Goal: Transaction & Acquisition: Purchase product/service

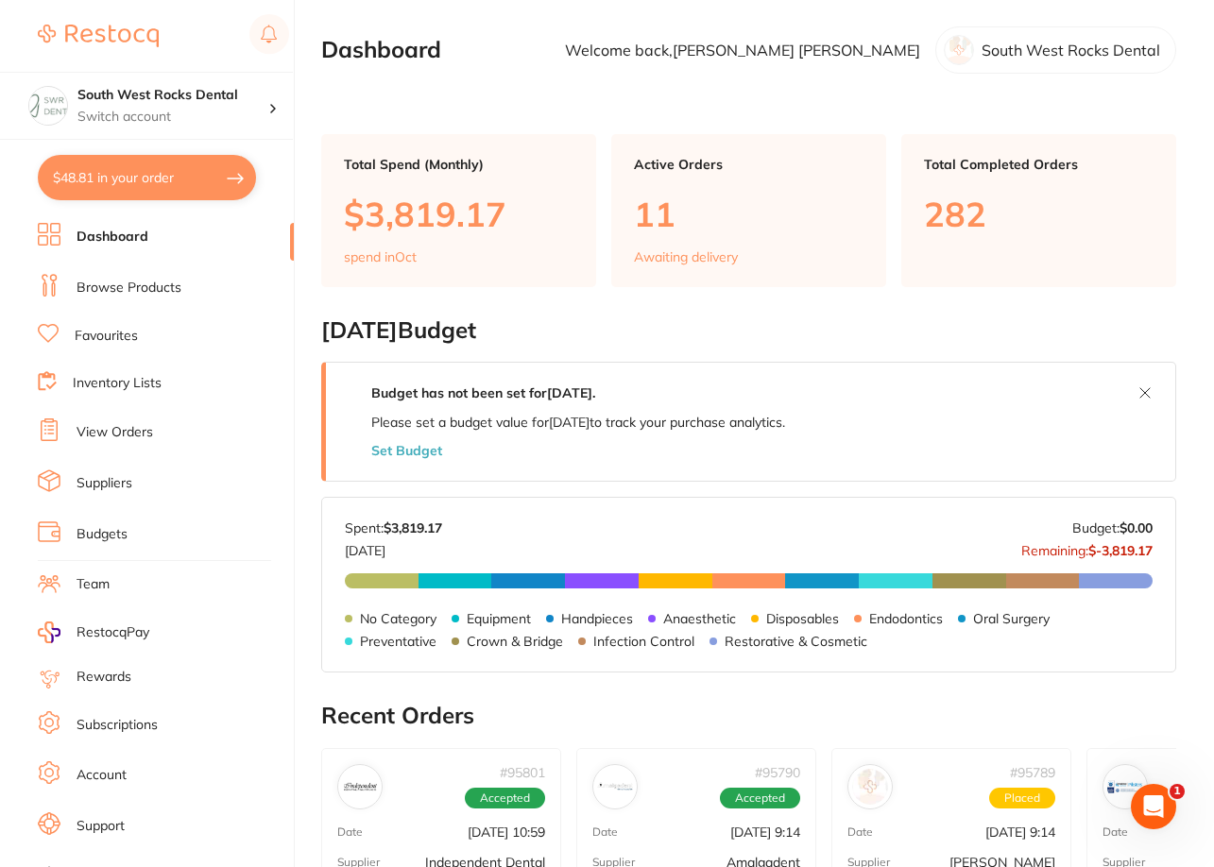
click at [116, 281] on link "Browse Products" at bounding box center [129, 288] width 105 height 19
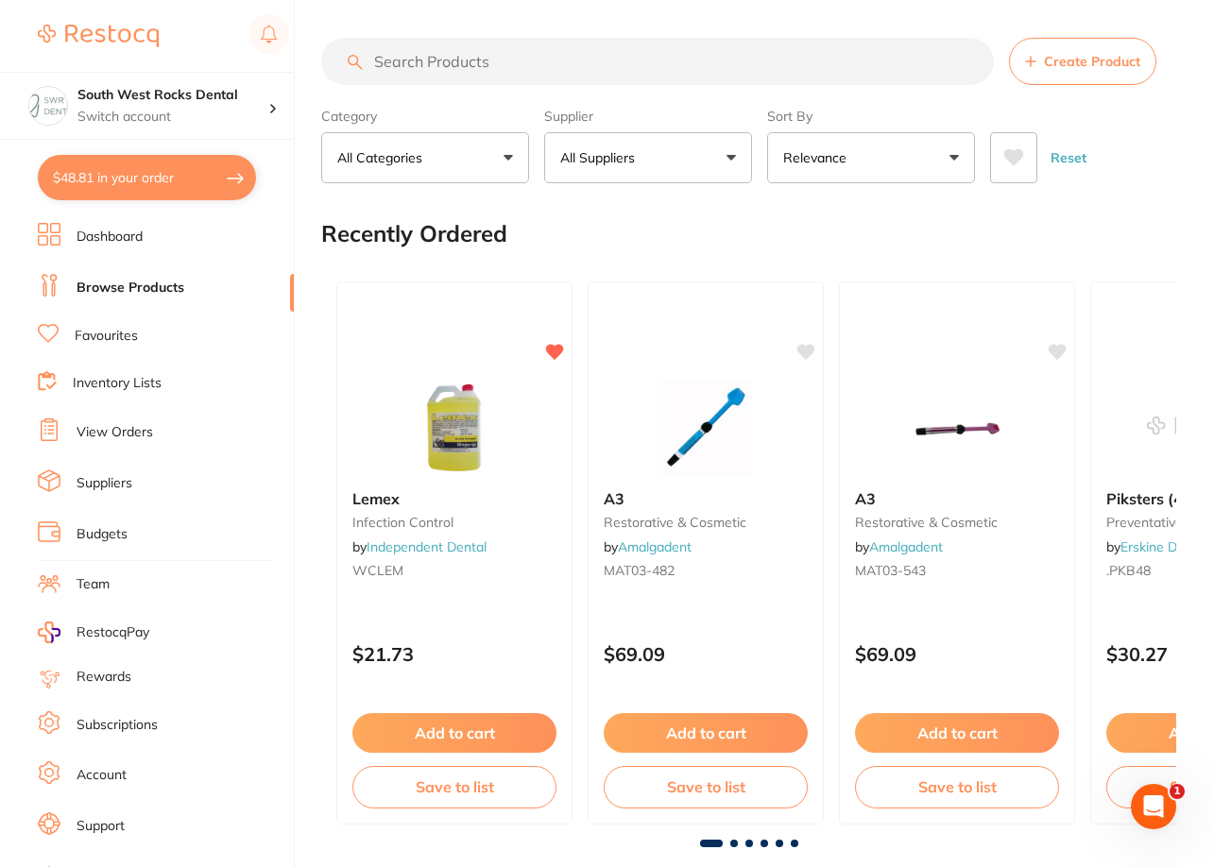
click at [109, 341] on link "Favourites" at bounding box center [106, 336] width 63 height 19
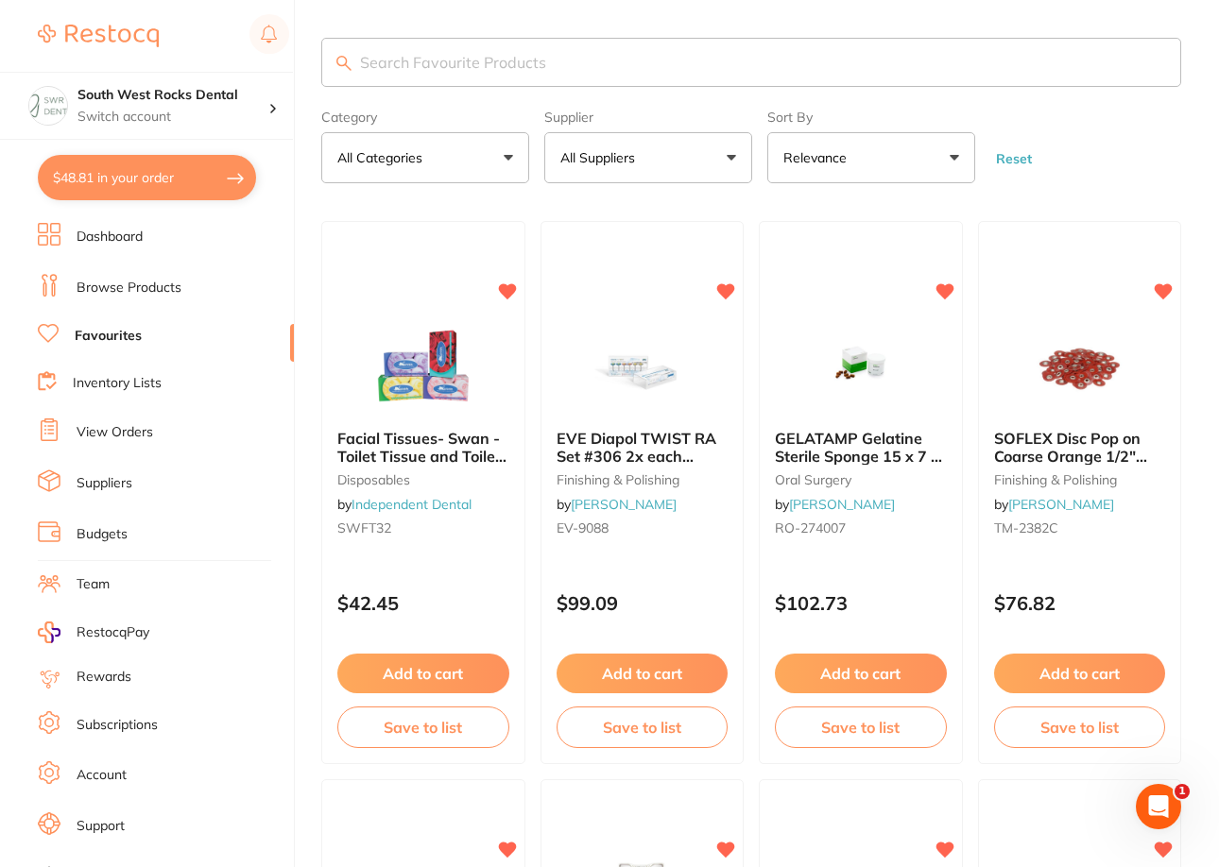
click at [449, 55] on input "search" at bounding box center [751, 62] width 860 height 49
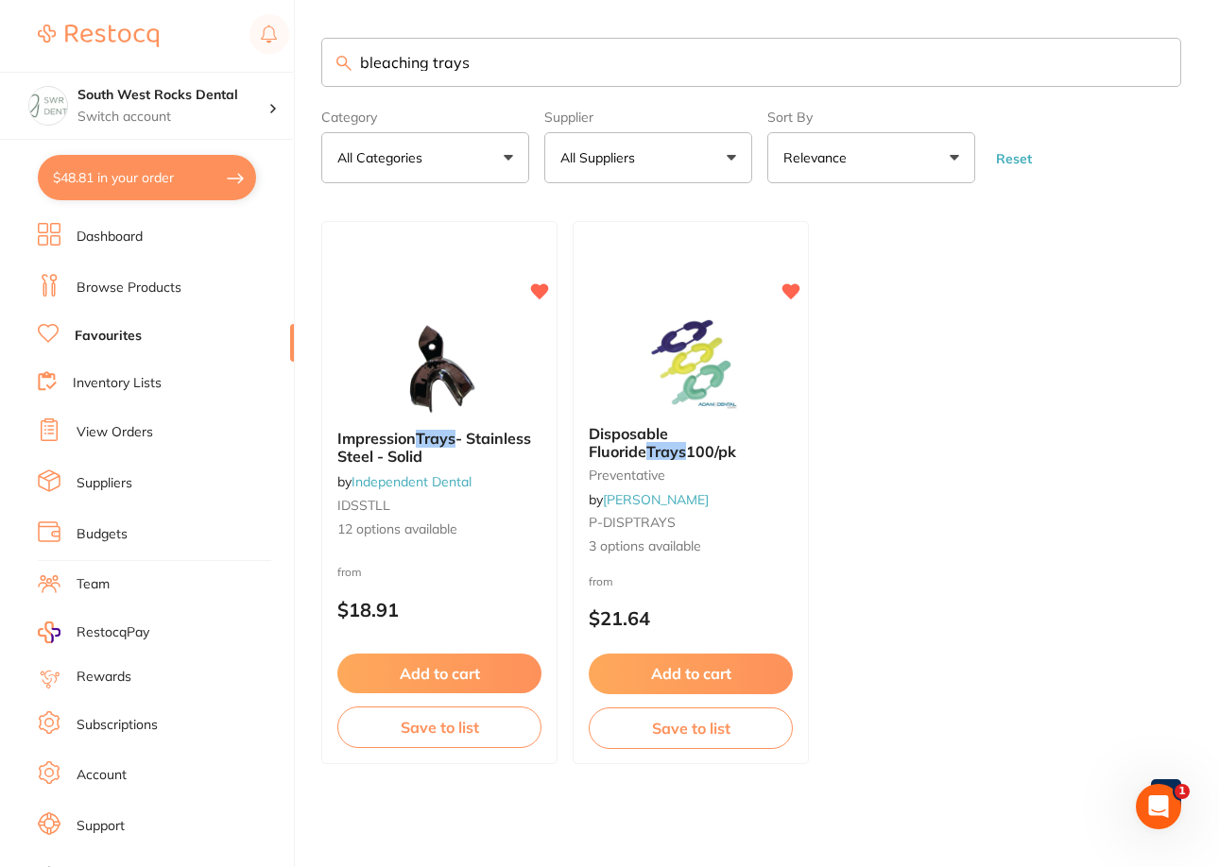
type input "bleaching trays"
click at [141, 379] on link "Inventory Lists" at bounding box center [117, 383] width 89 height 19
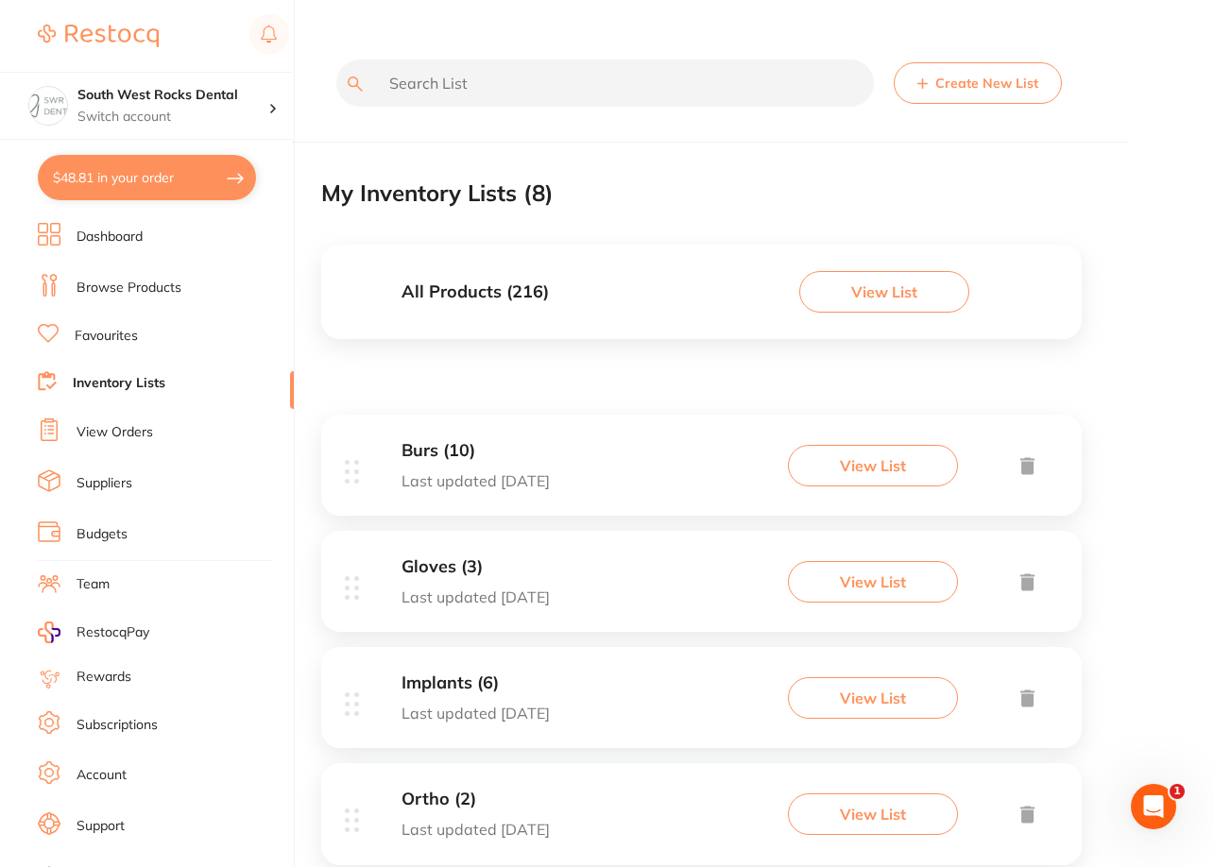
click at [444, 84] on input "text" at bounding box center [604, 83] width 537 height 47
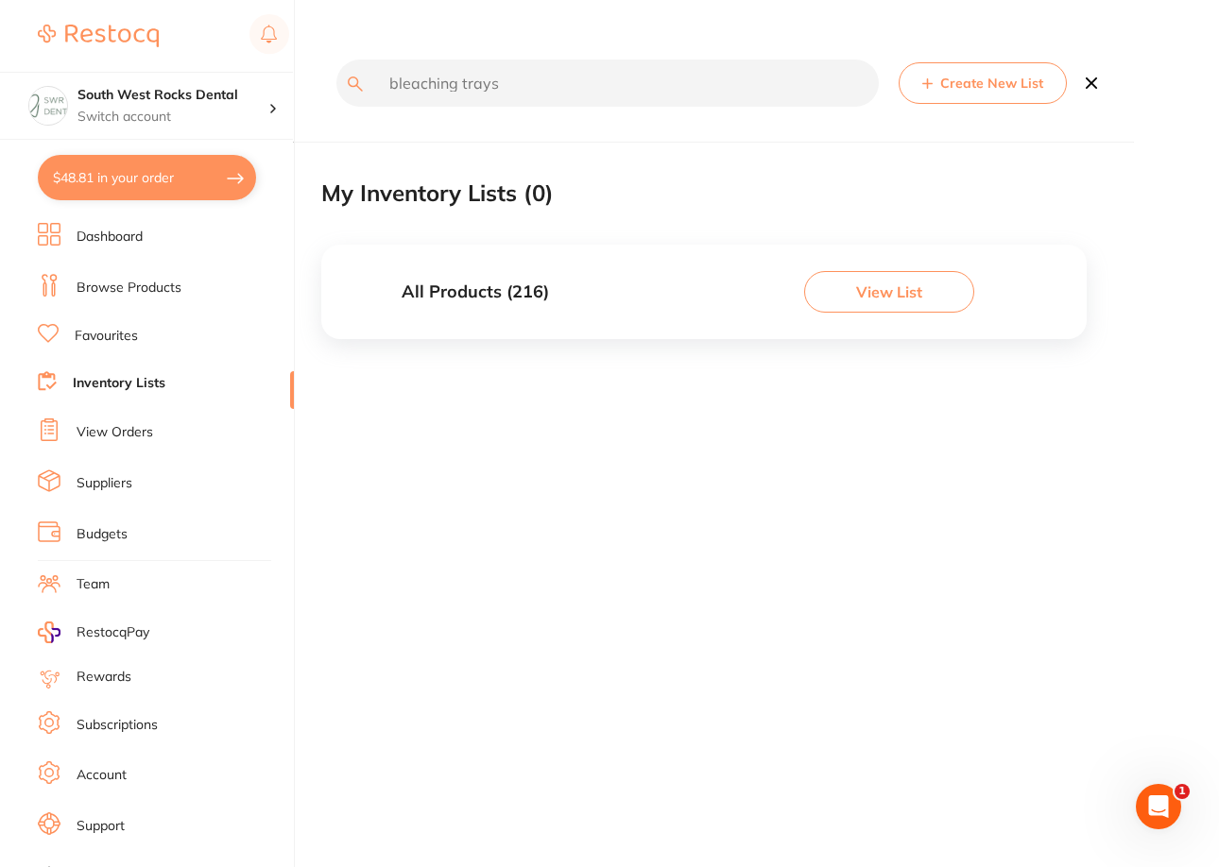
click at [517, 96] on input "bleaching trays" at bounding box center [607, 83] width 542 height 47
type input "bleaching trays"
click at [876, 305] on button "View List" at bounding box center [889, 292] width 170 height 42
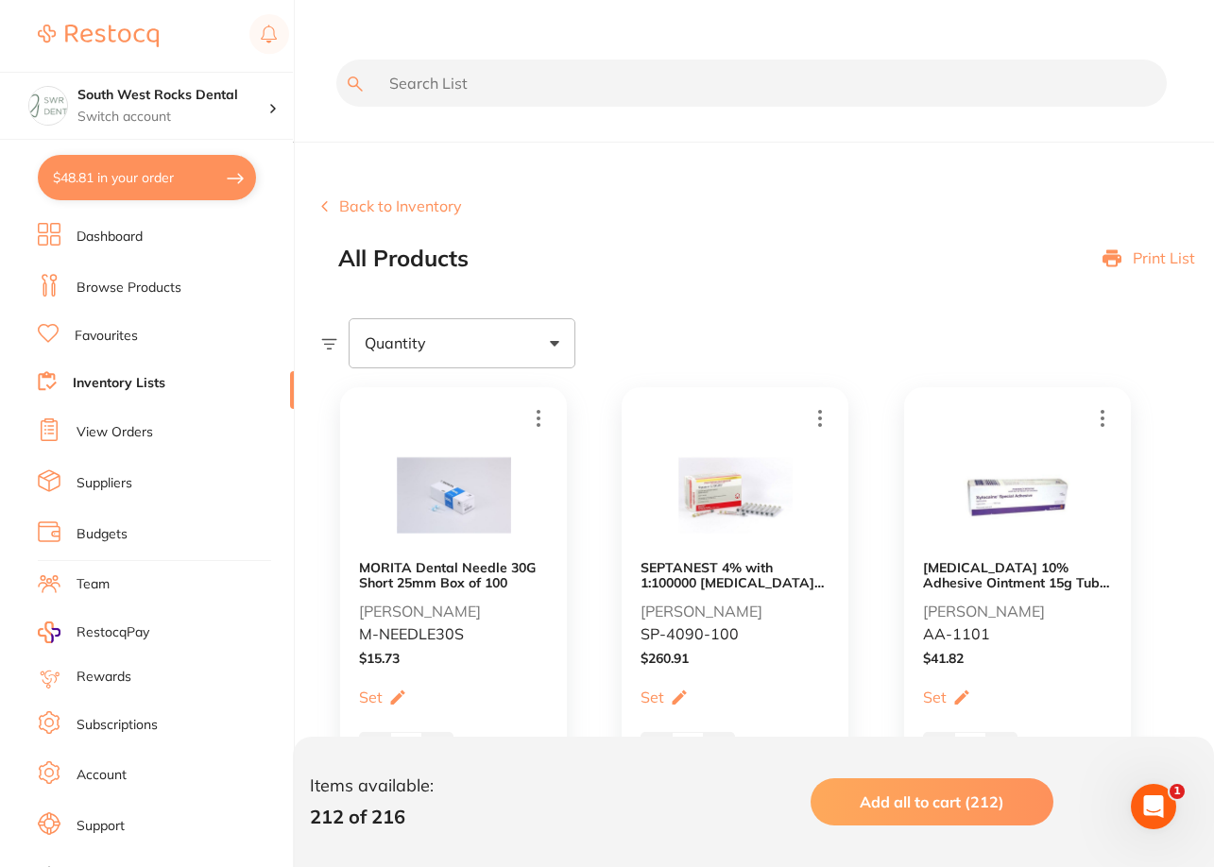
click at [367, 204] on button "Back to Inventory" at bounding box center [391, 205] width 141 height 17
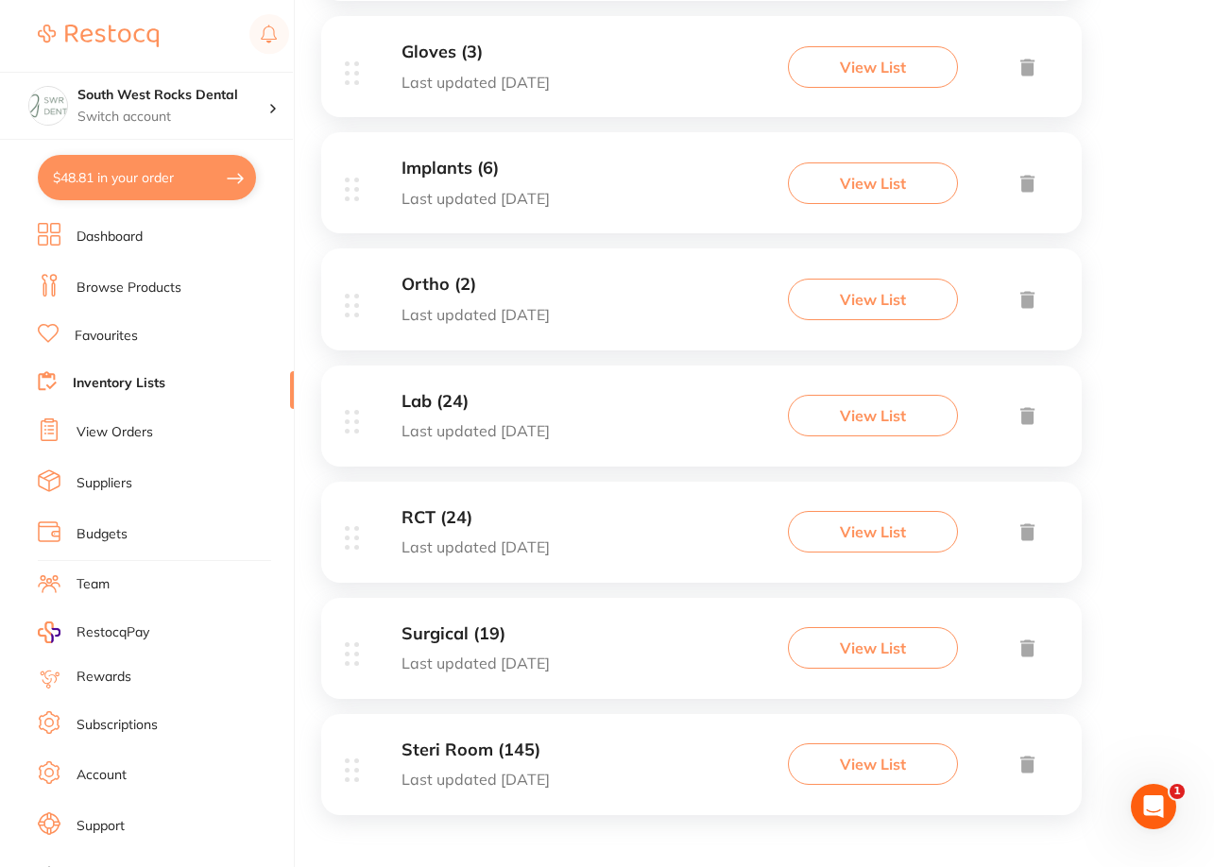
scroll to position [516, 0]
click at [426, 400] on h3 "Lab (24)" at bounding box center [475, 401] width 148 height 20
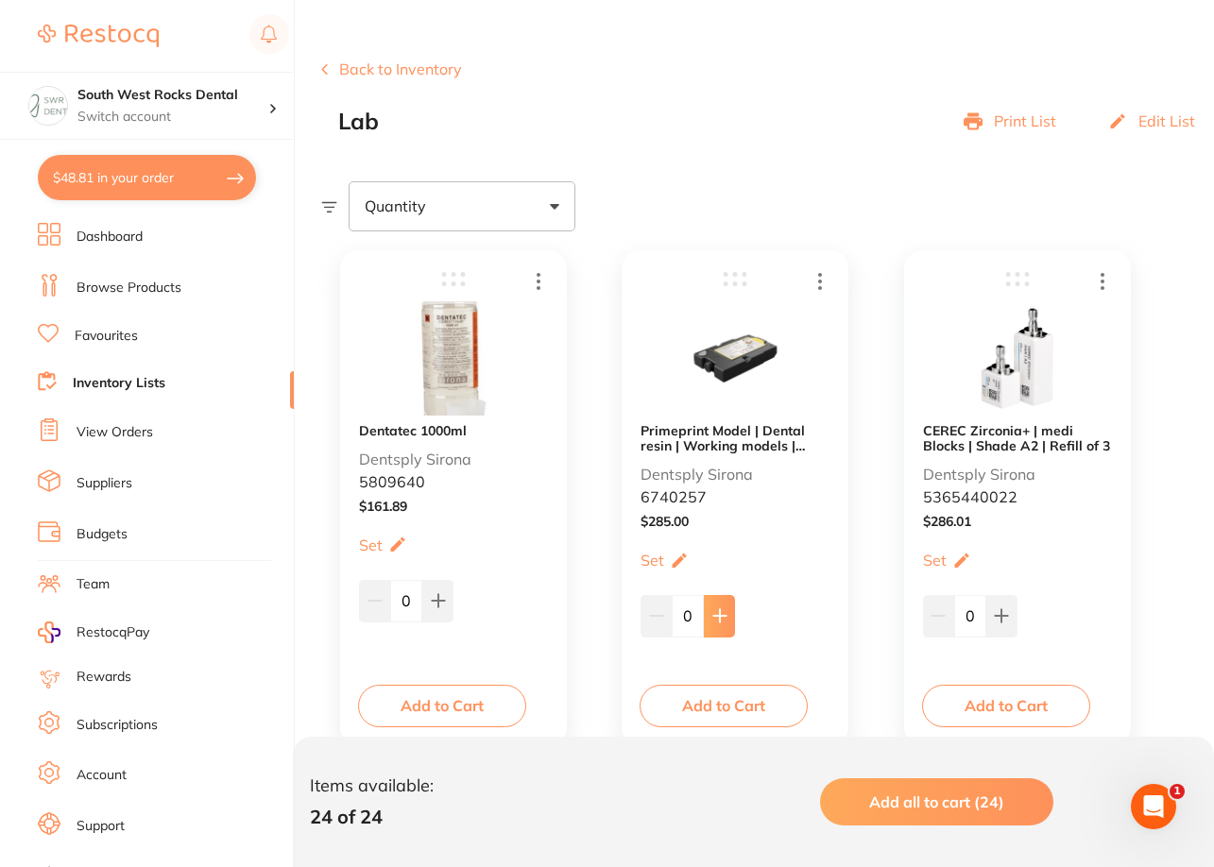
click at [724, 615] on icon at bounding box center [719, 615] width 15 height 15
type input "1"
click at [721, 716] on button "Add to Cart" at bounding box center [724, 706] width 168 height 42
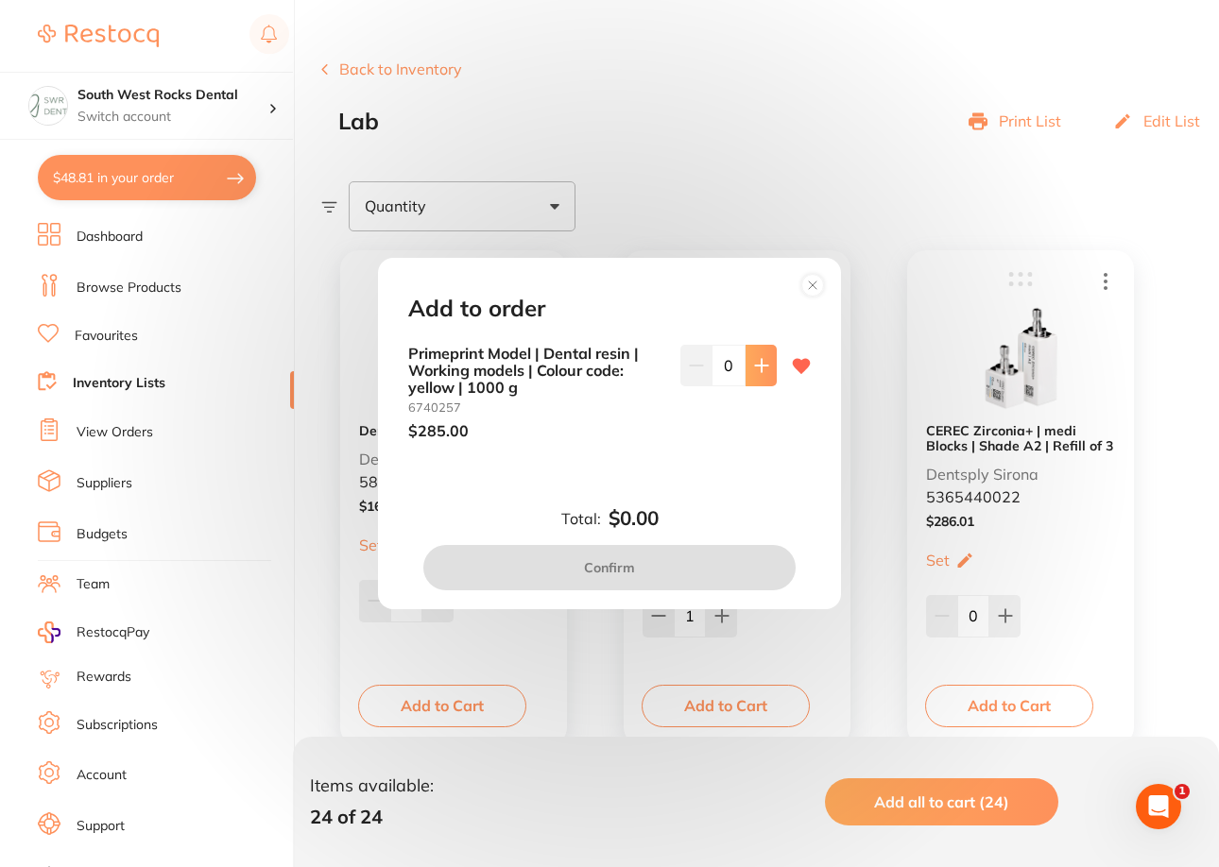
click at [762, 368] on icon at bounding box center [761, 365] width 15 height 15
type input "1"
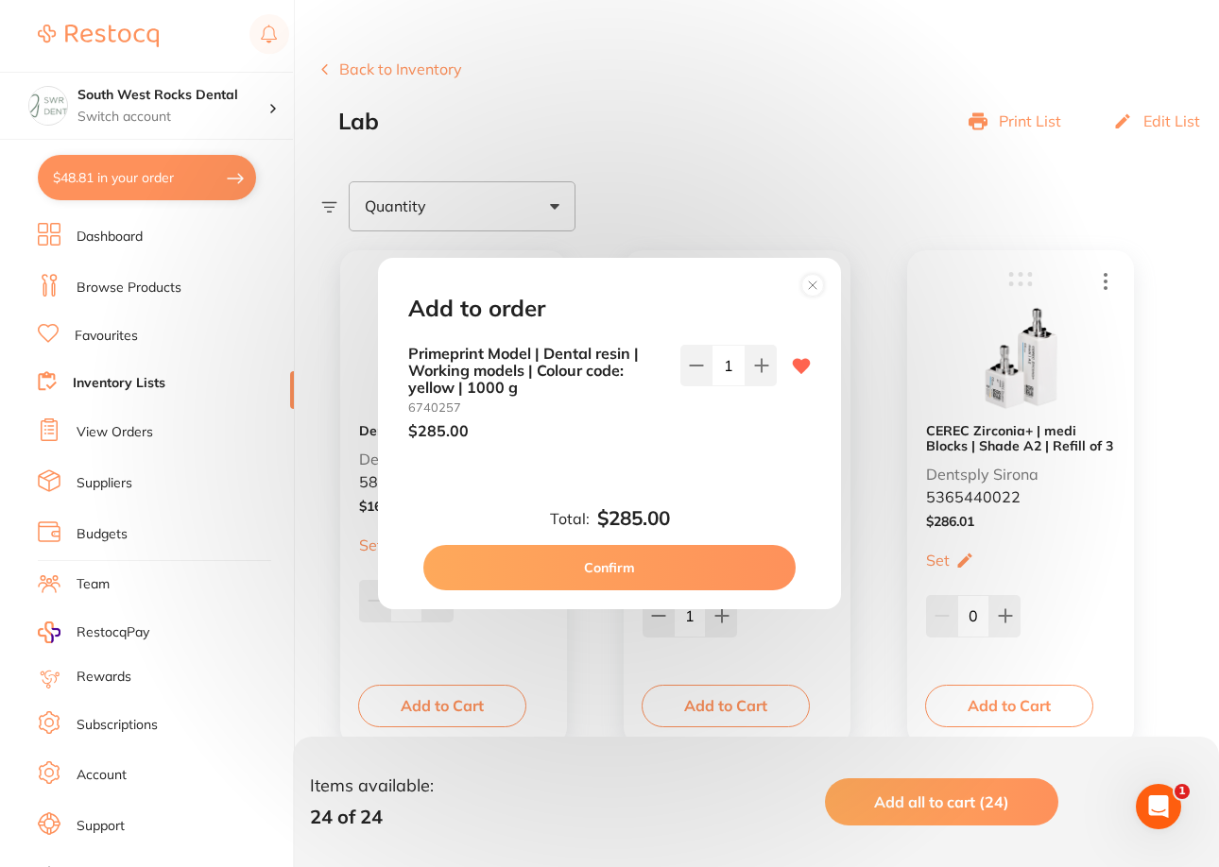
click at [672, 567] on button "Confirm" at bounding box center [609, 567] width 372 height 45
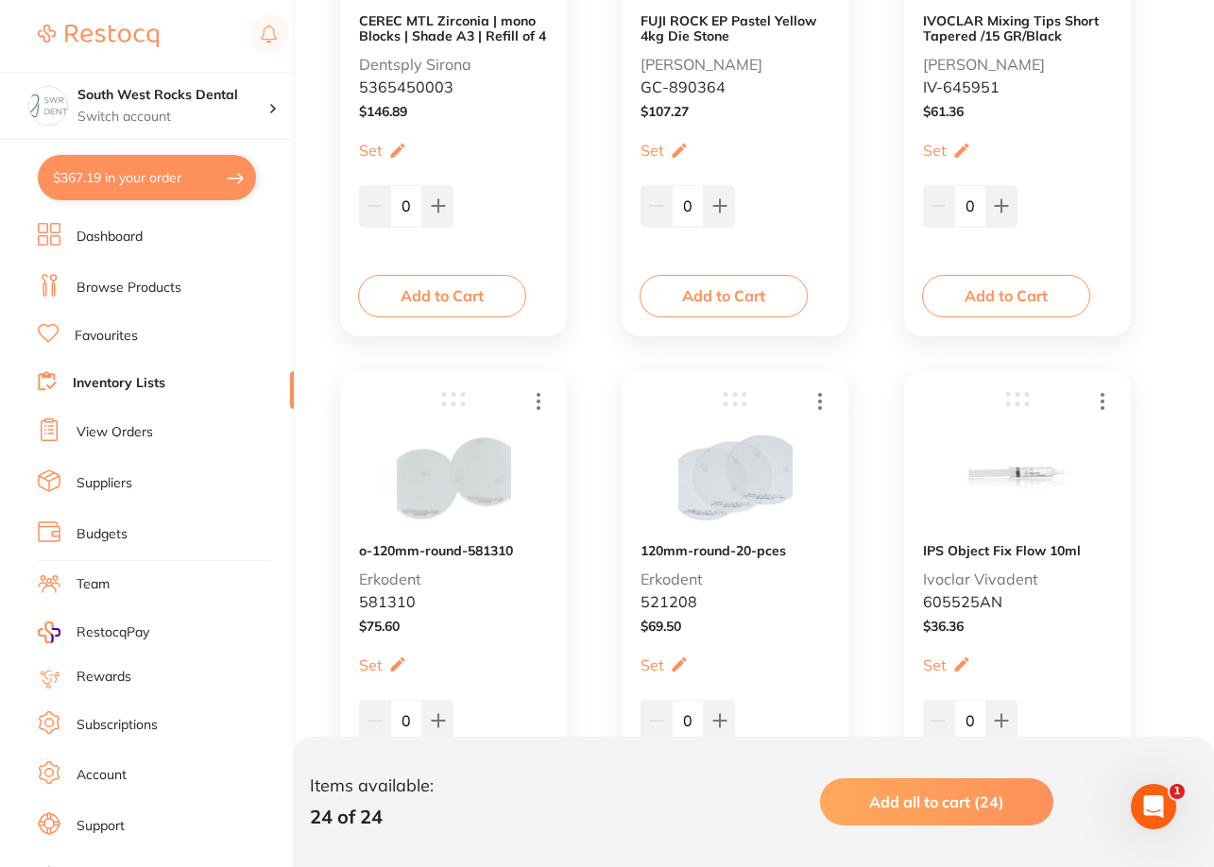
scroll to position [3963, 0]
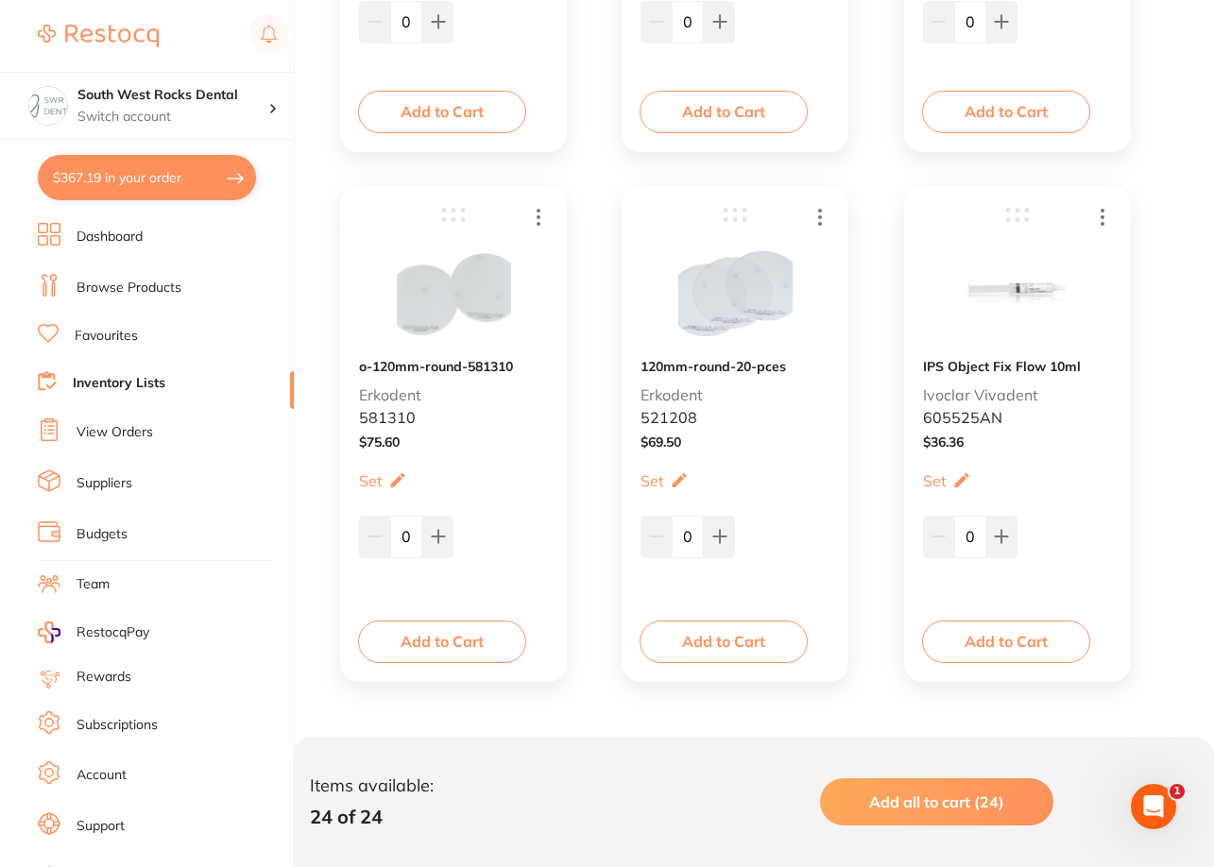
click at [712, 293] on img at bounding box center [735, 294] width 114 height 116
click at [713, 296] on img at bounding box center [735, 294] width 114 height 116
click at [668, 370] on b "120mm-round-20-pces" at bounding box center [712, 366] width 145 height 15
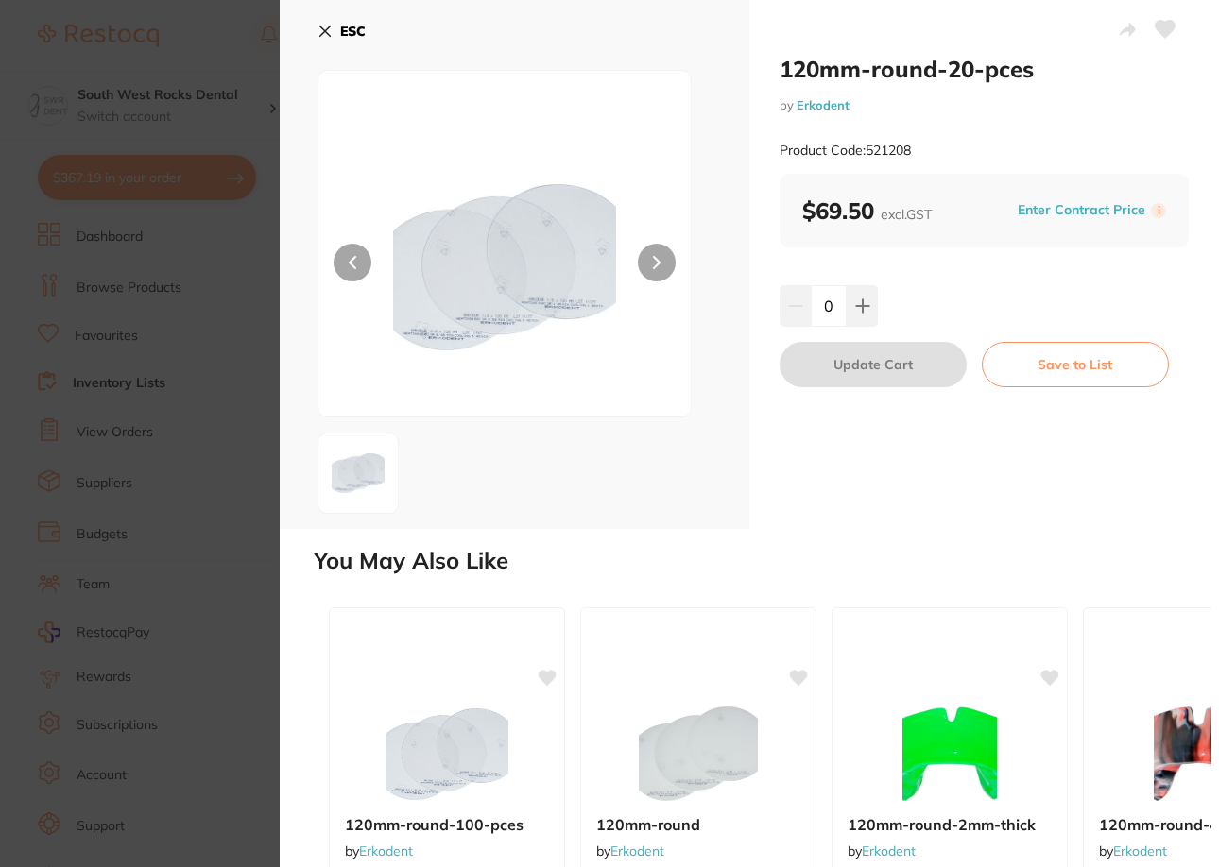
click at [320, 26] on icon at bounding box center [325, 31] width 10 height 10
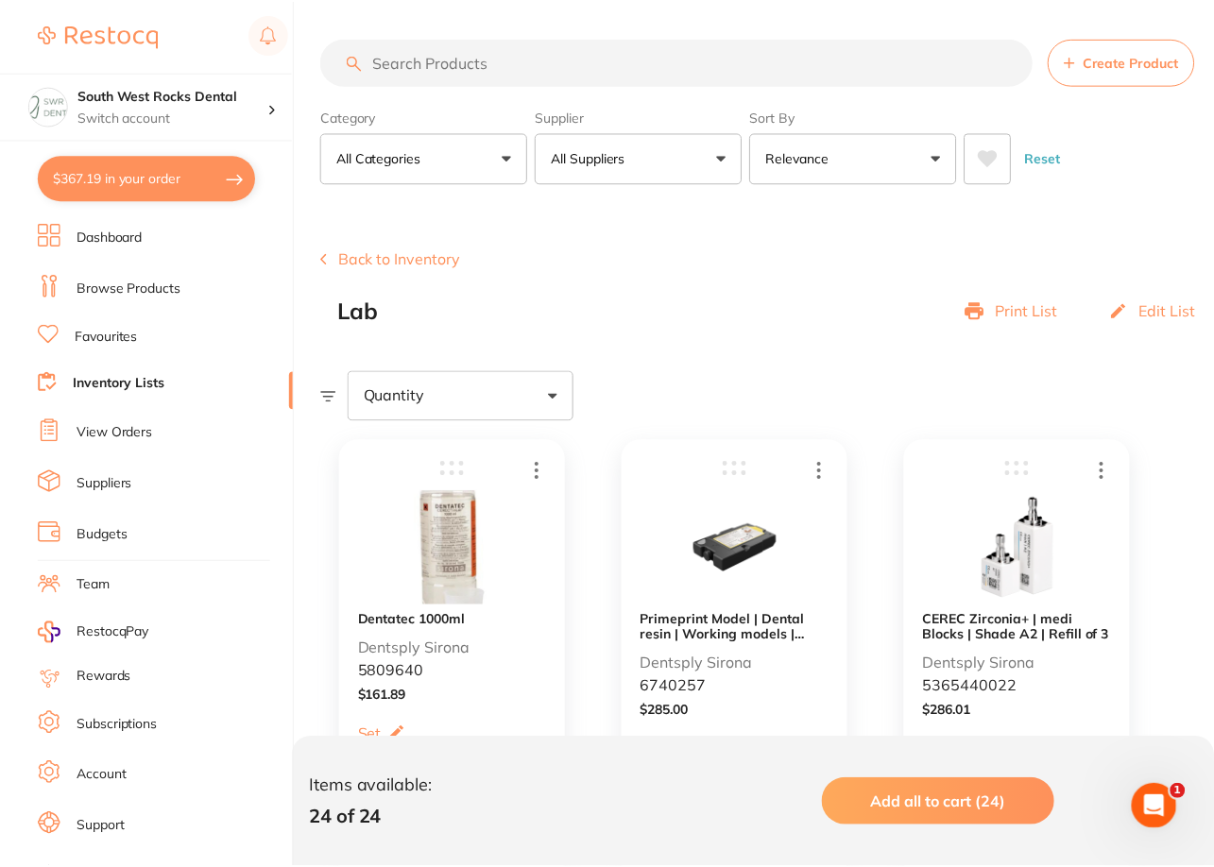
scroll to position [3963, 0]
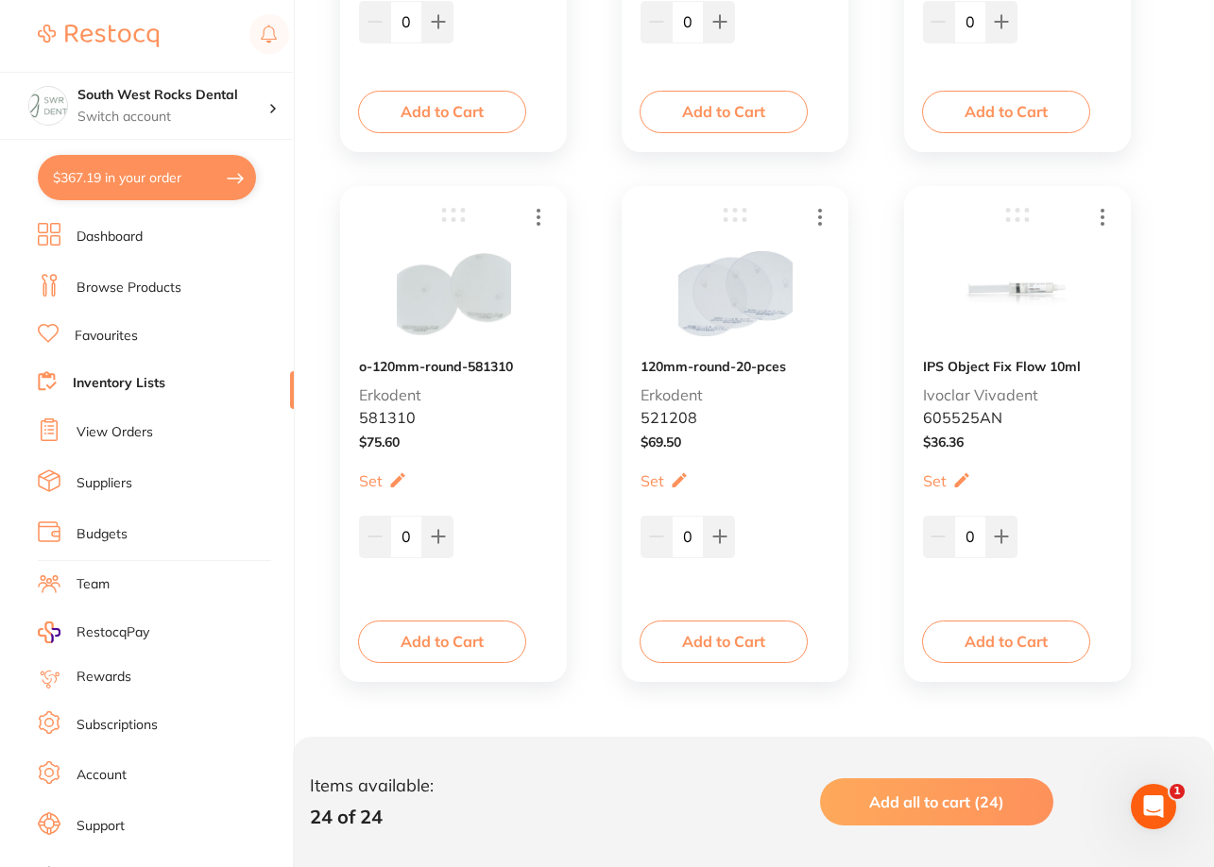
click at [412, 304] on img at bounding box center [454, 294] width 114 height 116
click at [406, 363] on b "o-120mm-round-581310" at bounding box center [436, 366] width 154 height 15
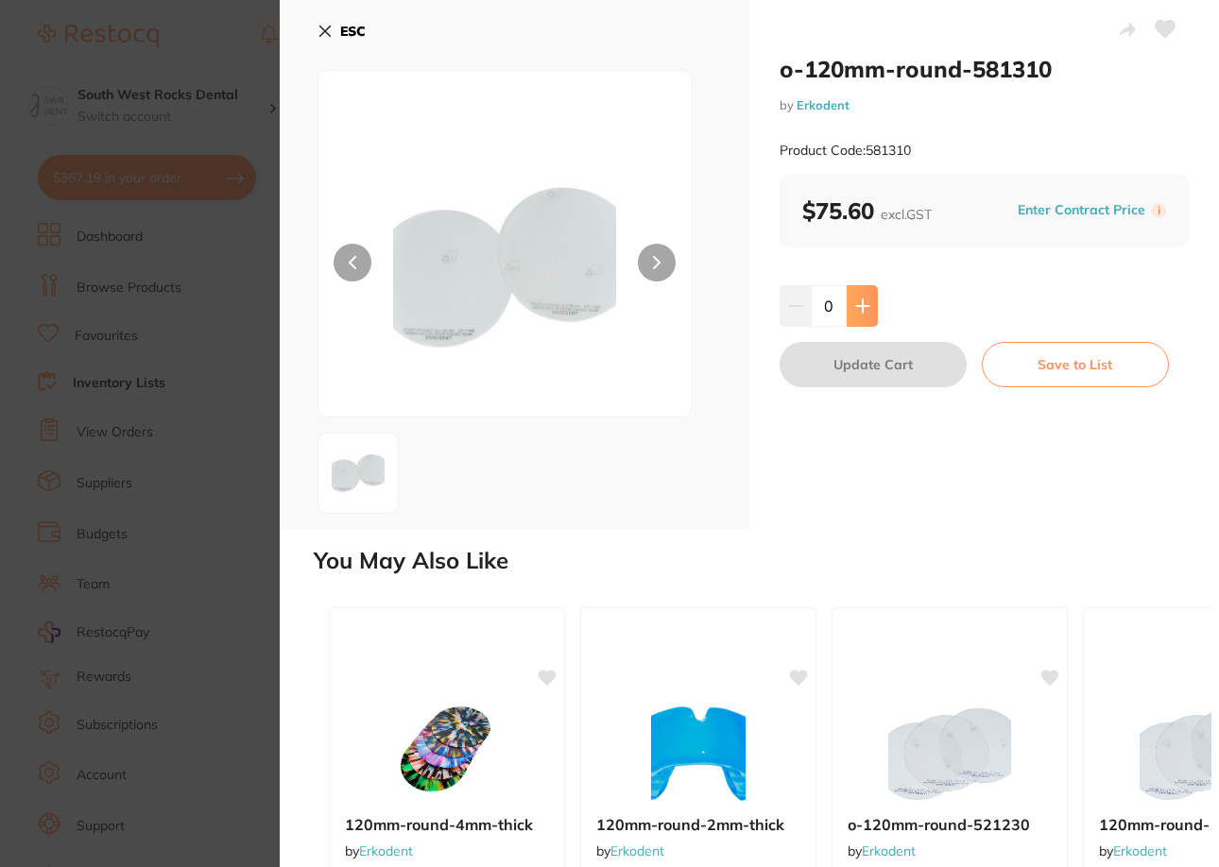
click at [855, 316] on button at bounding box center [861, 306] width 31 height 42
type input "1"
click at [851, 370] on button "Update Cart" at bounding box center [872, 364] width 187 height 45
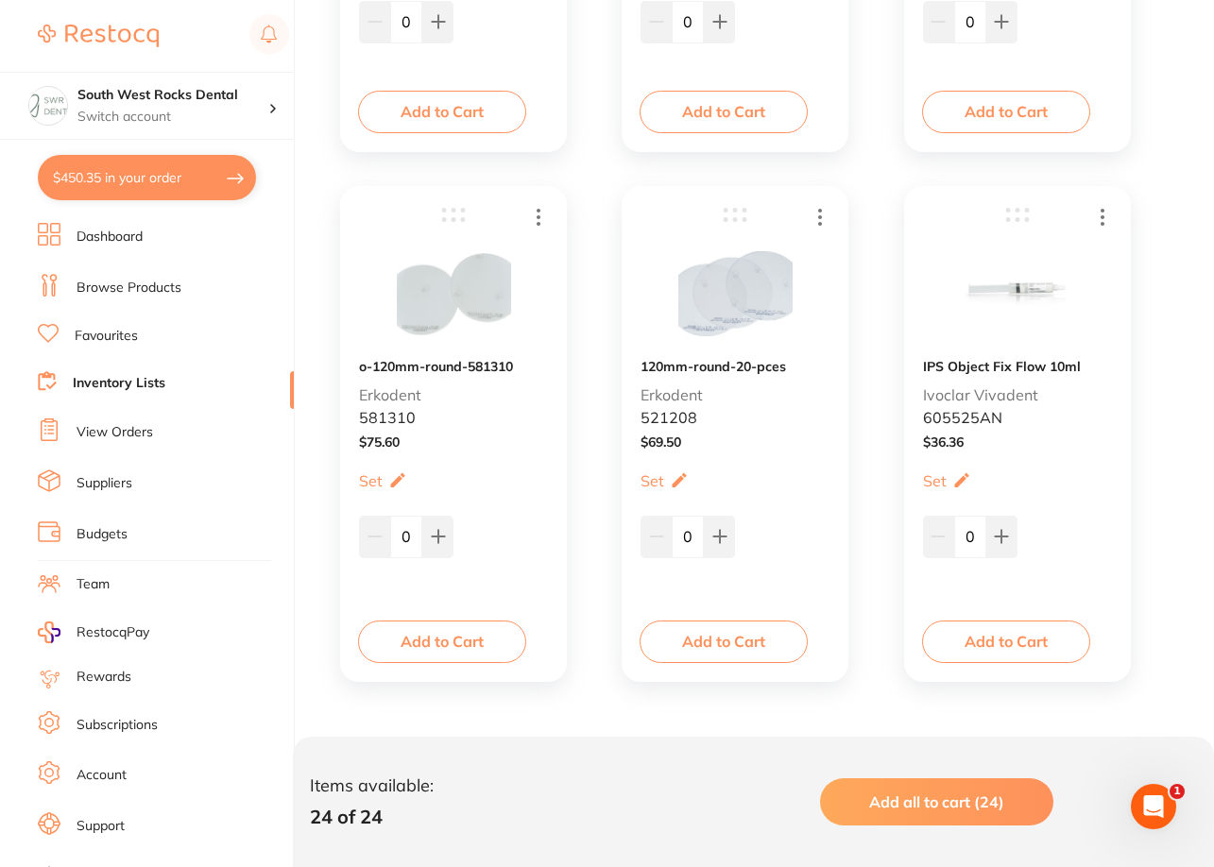
click at [737, 357] on div "120mm-round-20-pces Erkodent 521208" at bounding box center [734, 331] width 189 height 191
click at [714, 537] on icon at bounding box center [719, 537] width 12 height 12
type input "1"
click at [714, 634] on button "Add to Cart" at bounding box center [724, 642] width 168 height 42
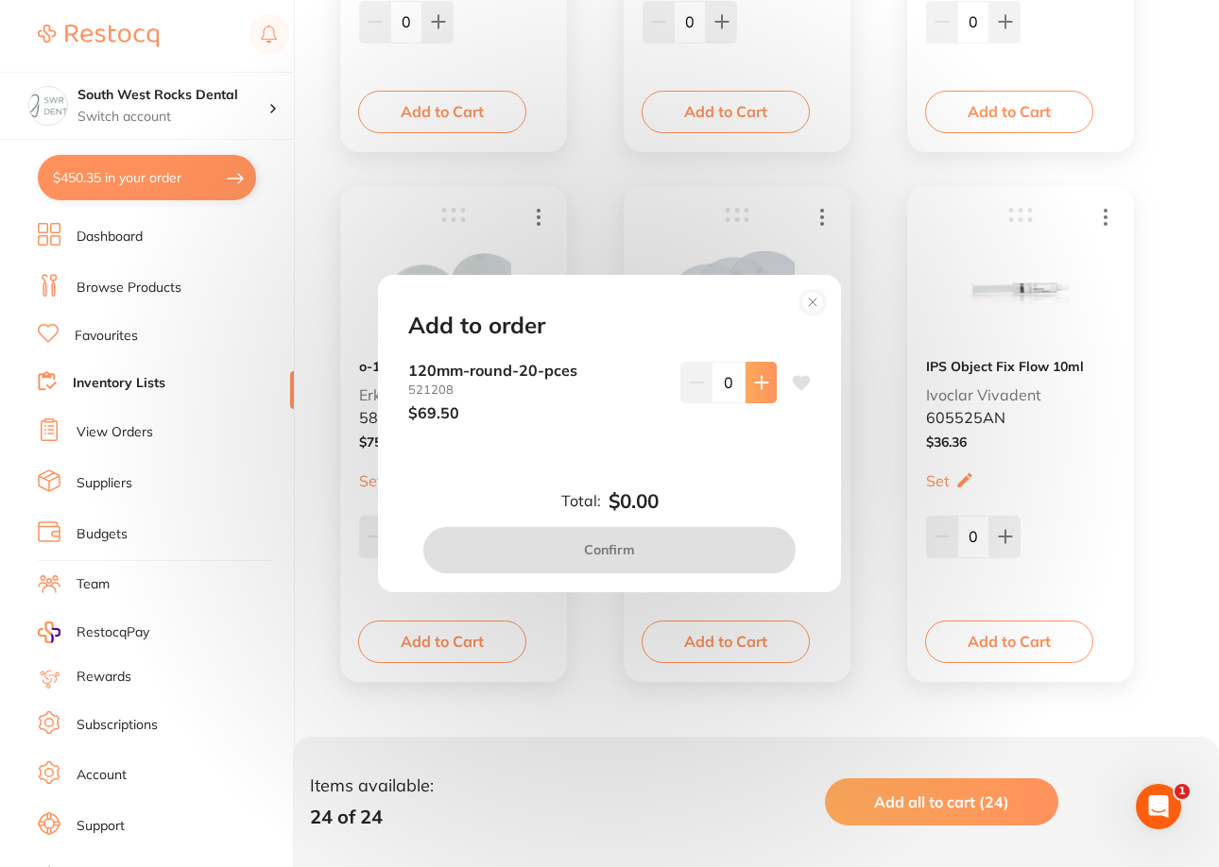
click at [761, 384] on icon at bounding box center [761, 382] width 15 height 15
type input "1"
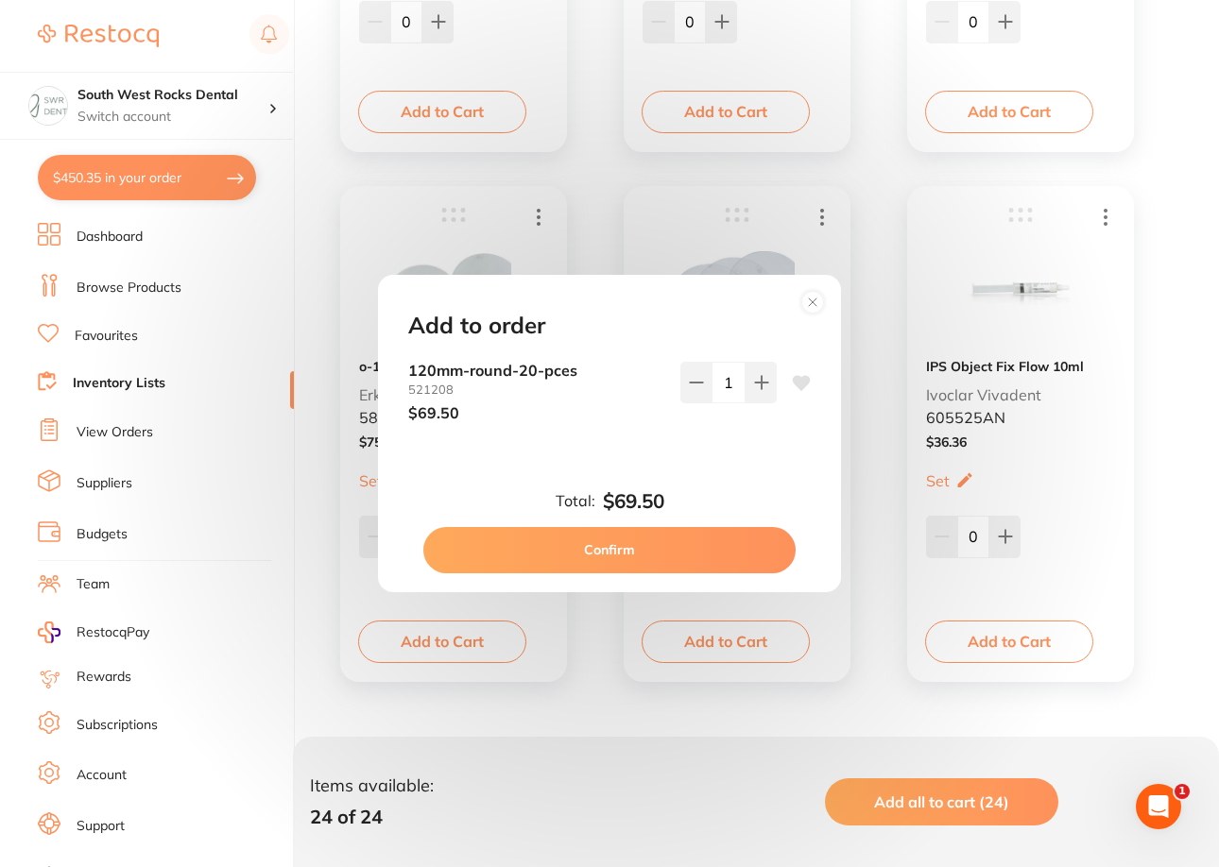
click at [802, 379] on icon at bounding box center [802, 383] width 18 height 15
click at [704, 552] on button "Confirm" at bounding box center [609, 549] width 372 height 45
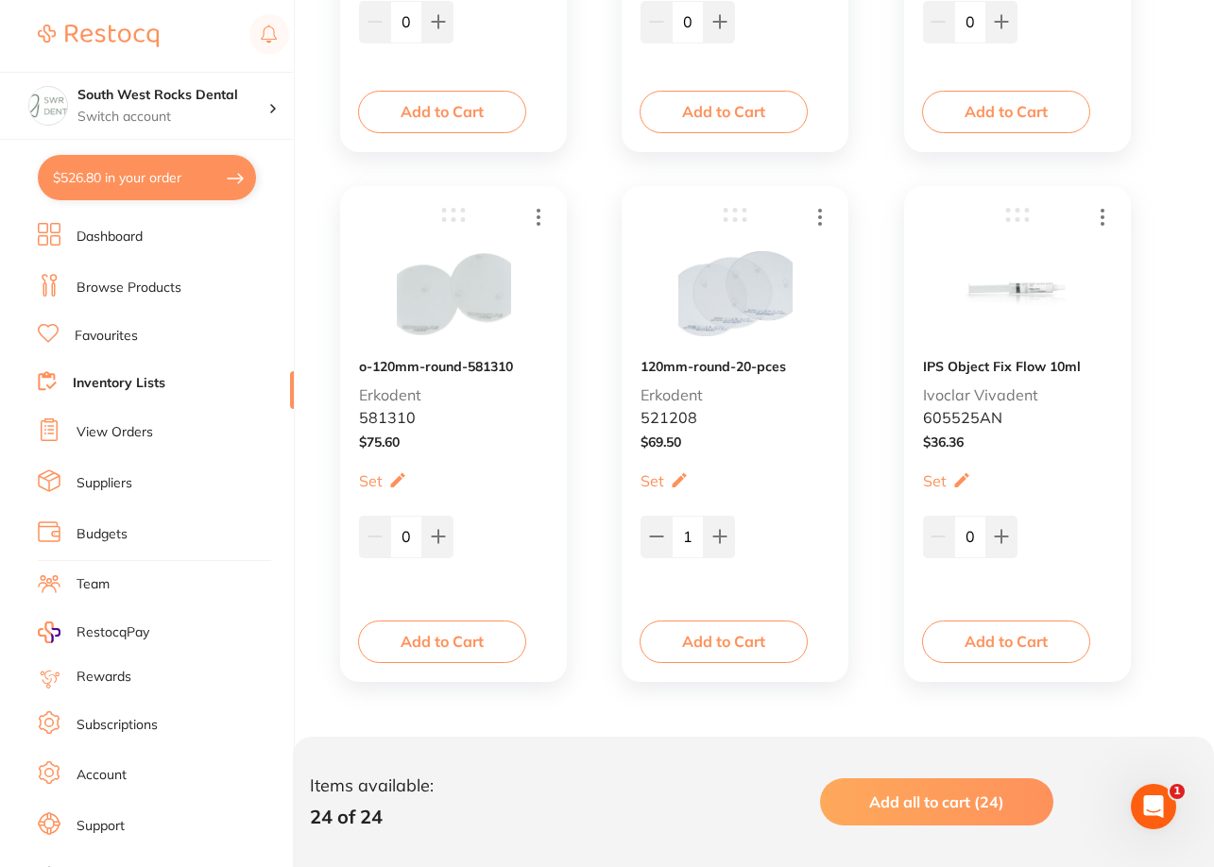
click at [487, 359] on b "o-120mm-round-581310" at bounding box center [436, 366] width 154 height 15
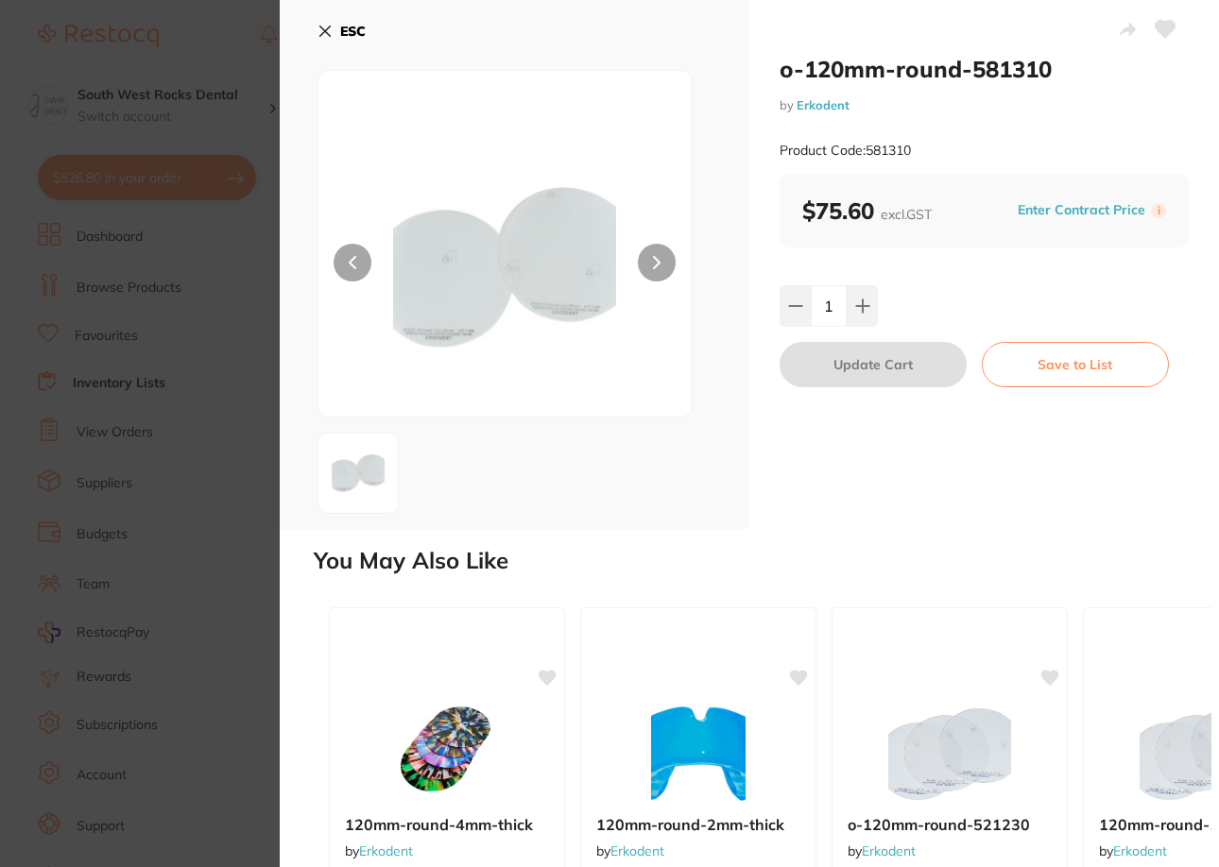
click at [904, 31] on icon at bounding box center [1165, 29] width 20 height 17
click at [320, 26] on icon at bounding box center [325, 31] width 10 height 10
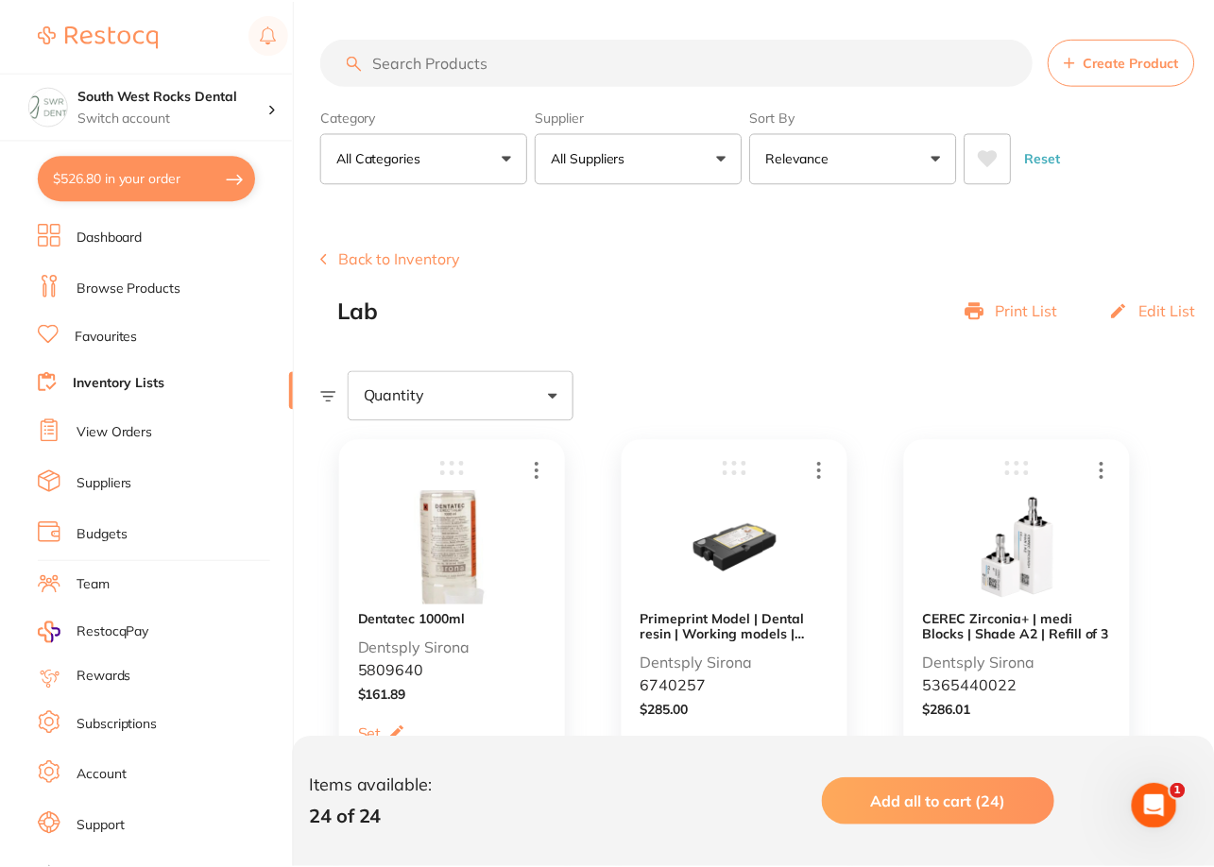
scroll to position [3963, 0]
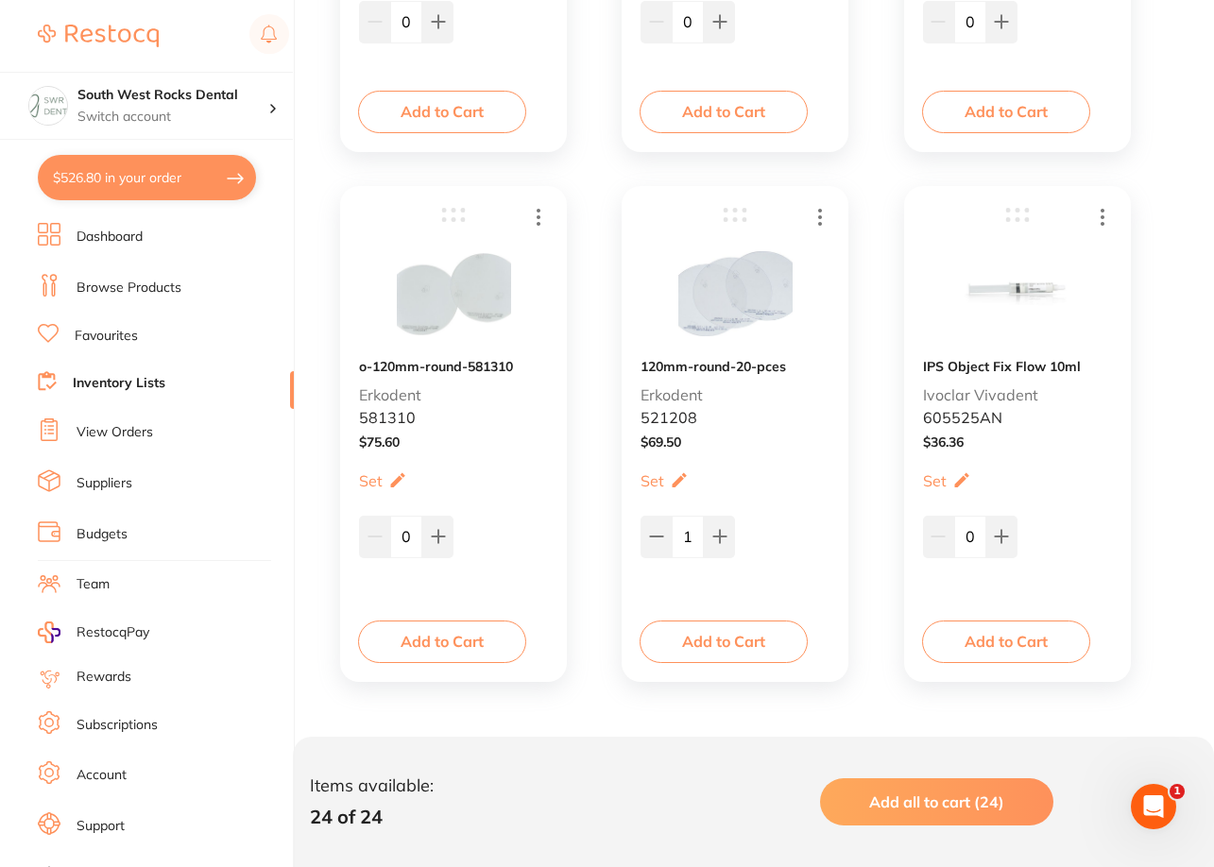
click at [180, 180] on button "$526.80 in your order" at bounding box center [147, 177] width 218 height 45
checkbox input "true"
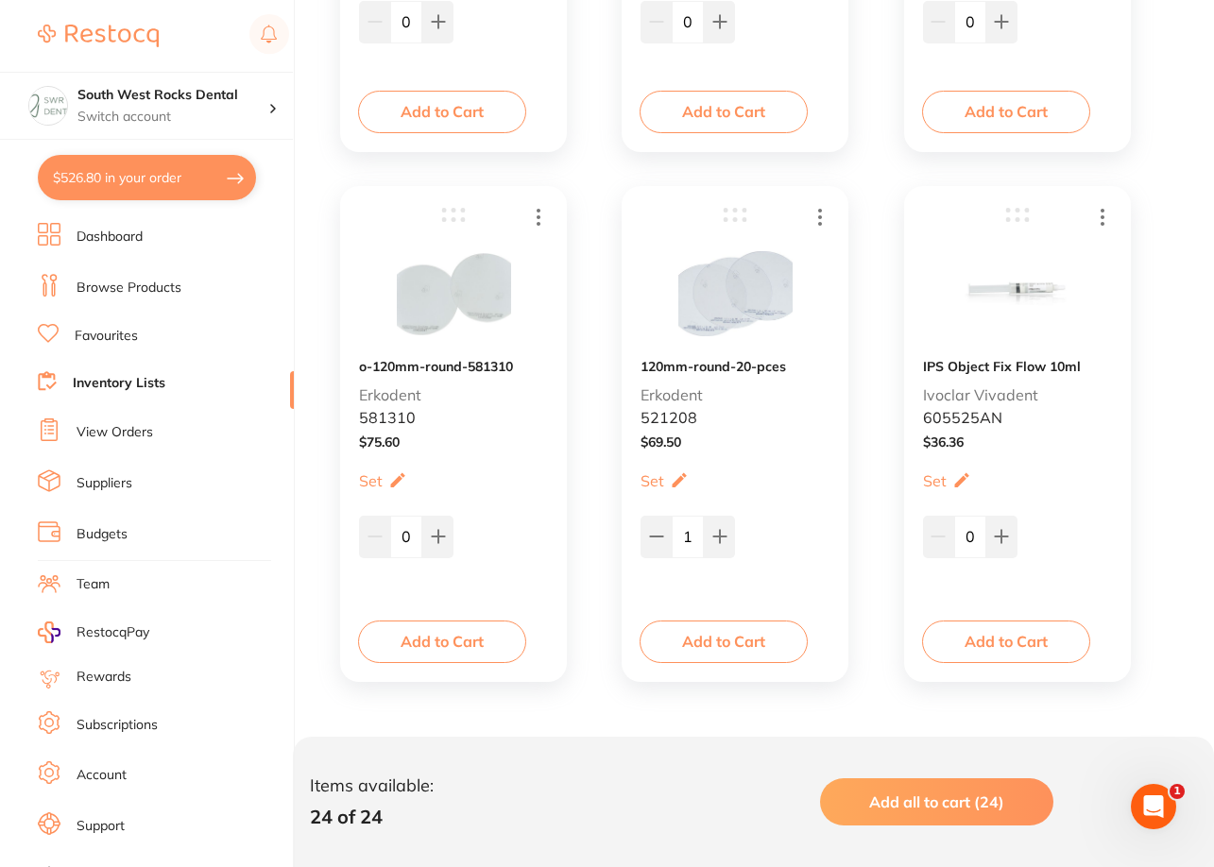
checkbox input "true"
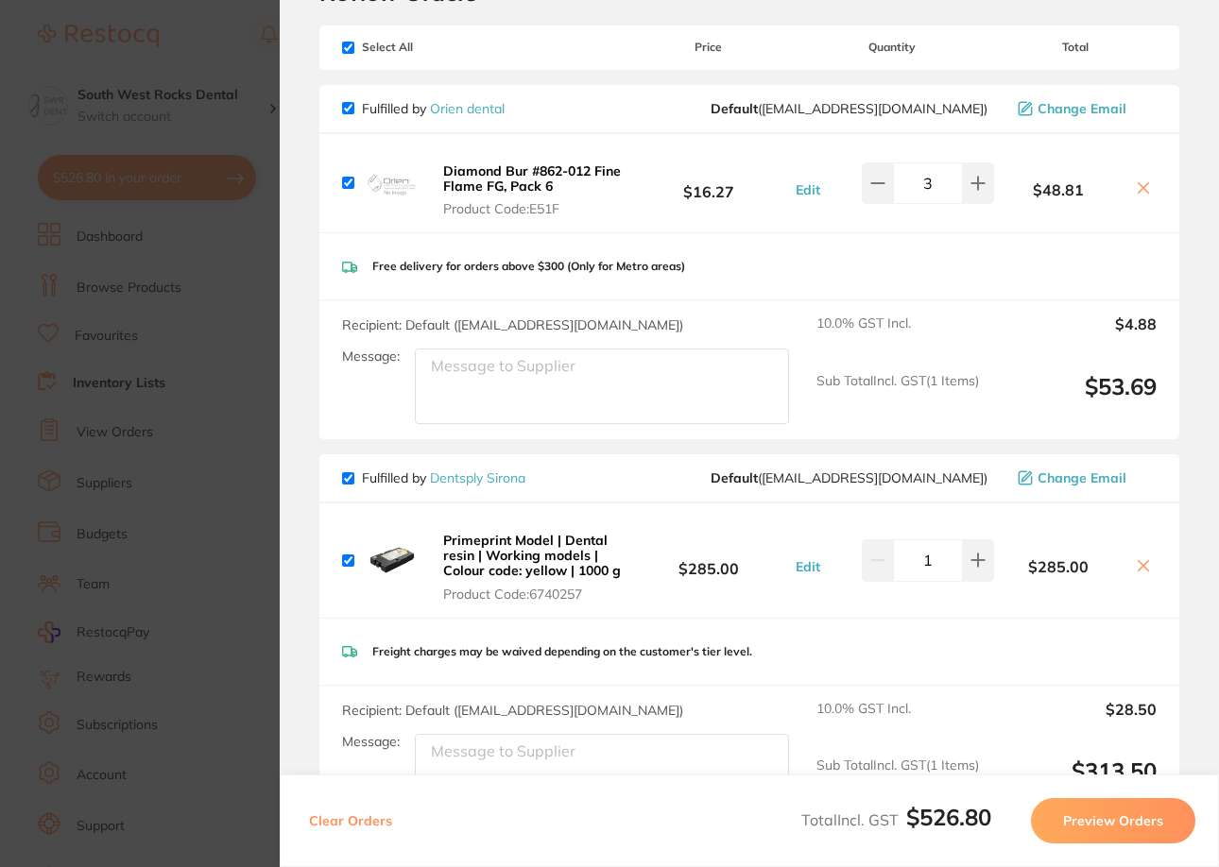
scroll to position [94, 0]
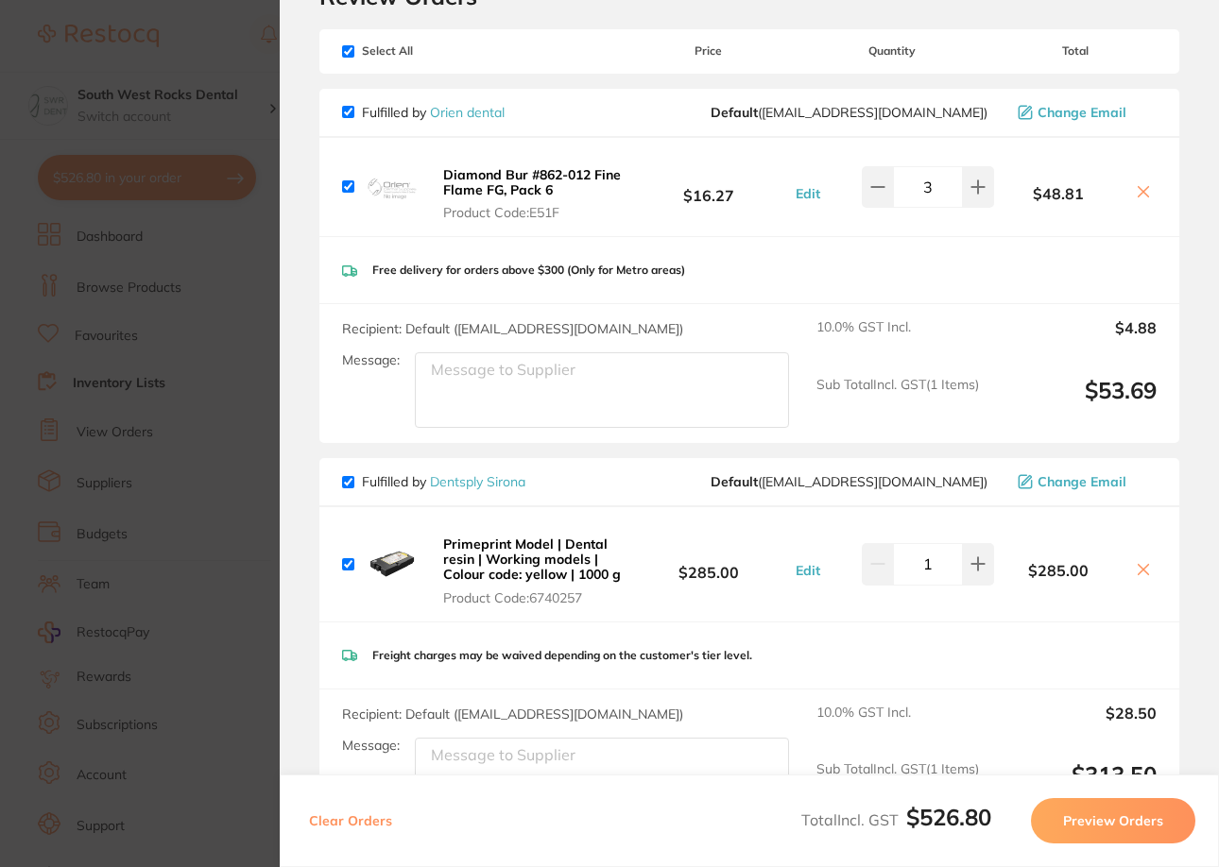
click at [353, 113] on input "checkbox" at bounding box center [348, 112] width 12 height 12
checkbox input "false"
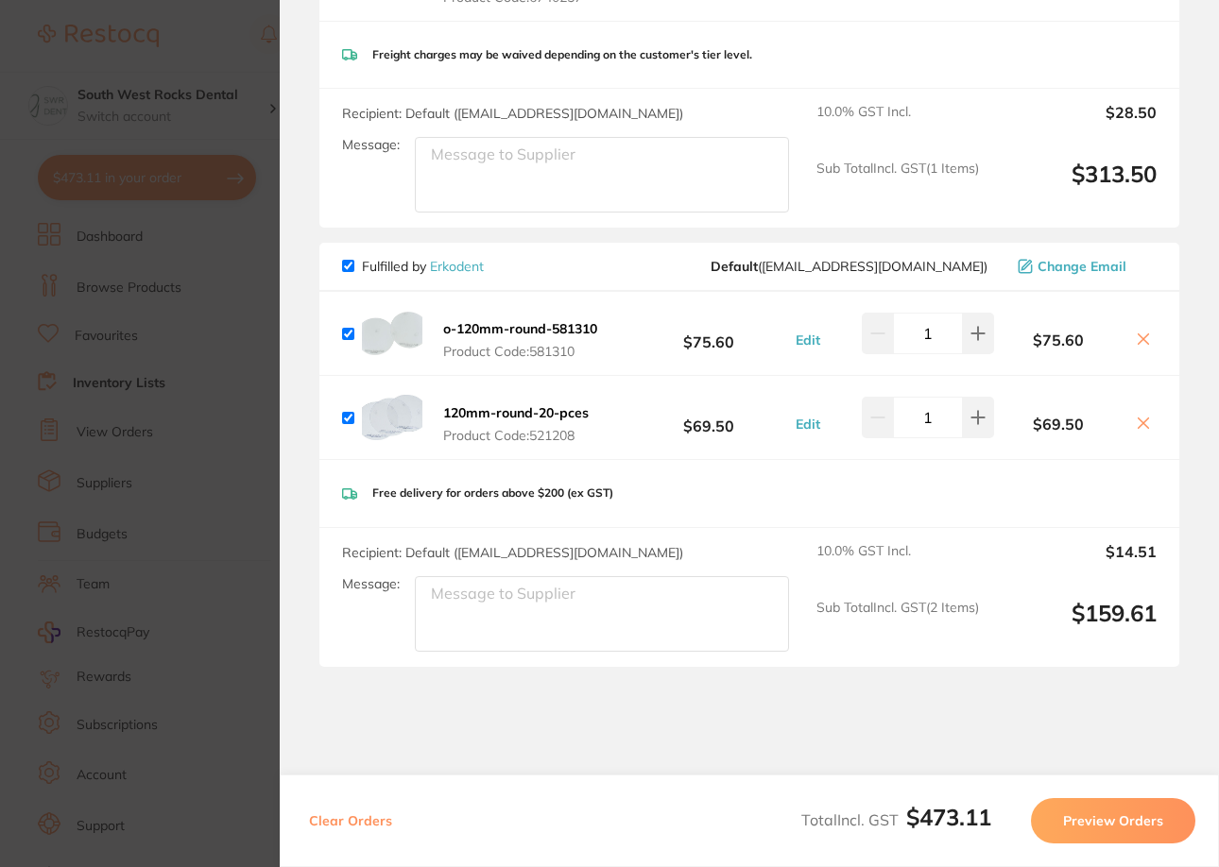
scroll to position [700, 0]
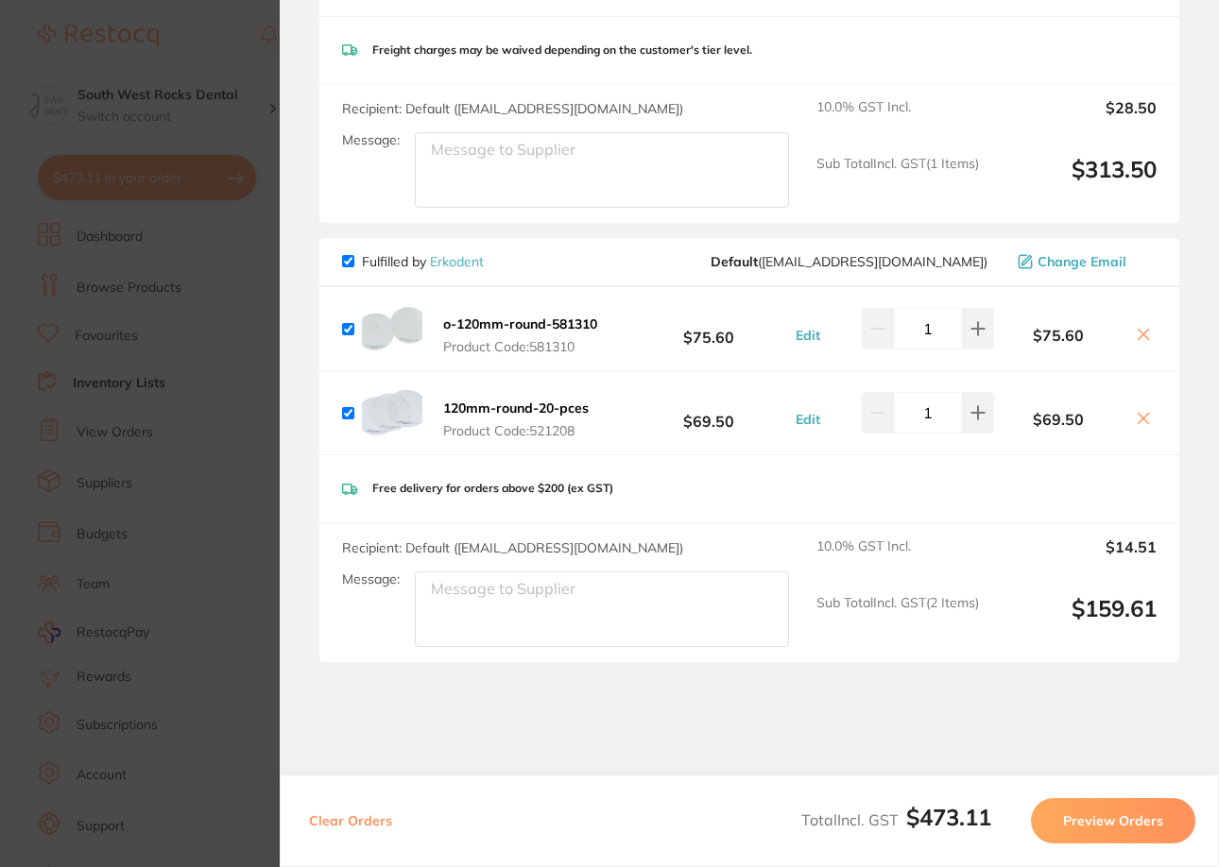
click at [904, 819] on button "Preview Orders" at bounding box center [1113, 820] width 164 height 45
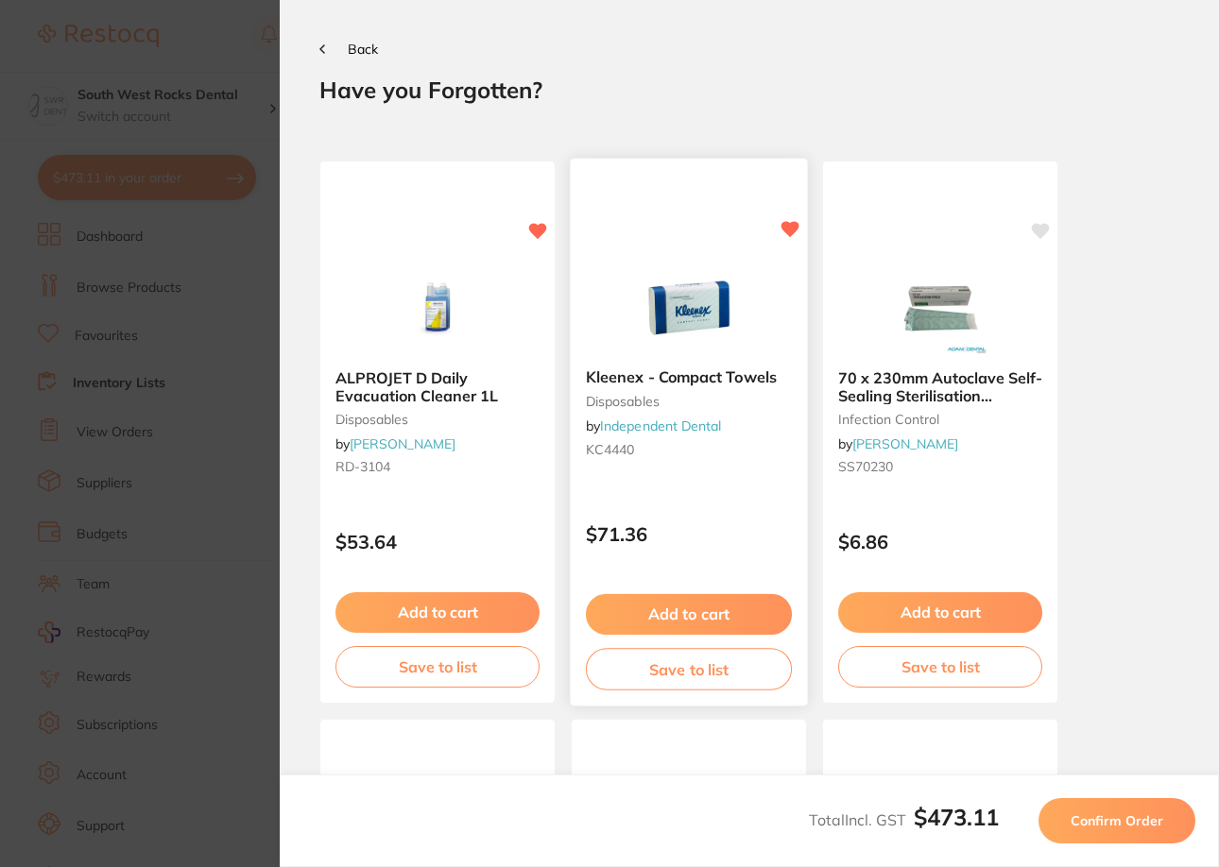
scroll to position [0, 0]
click at [904, 827] on span "Confirm Order" at bounding box center [1116, 820] width 93 height 17
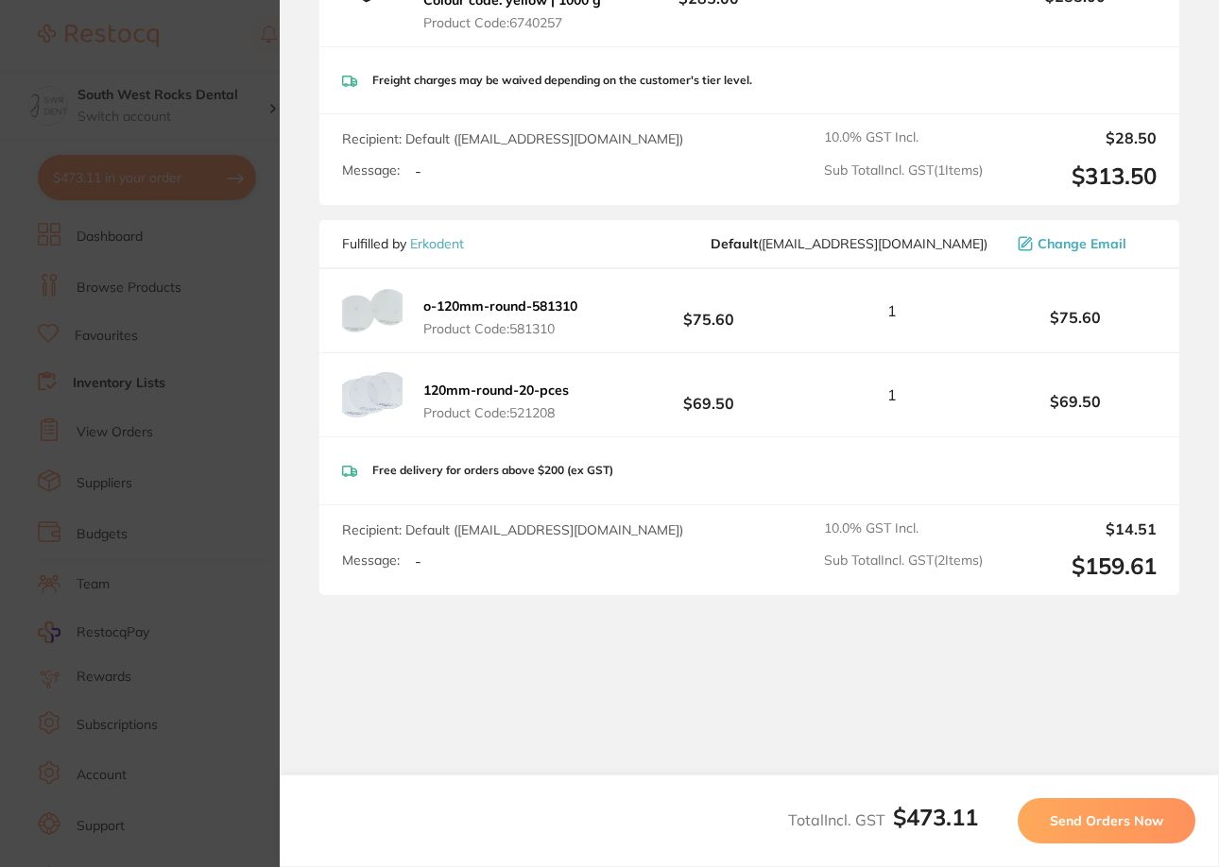
scroll to position [502, 0]
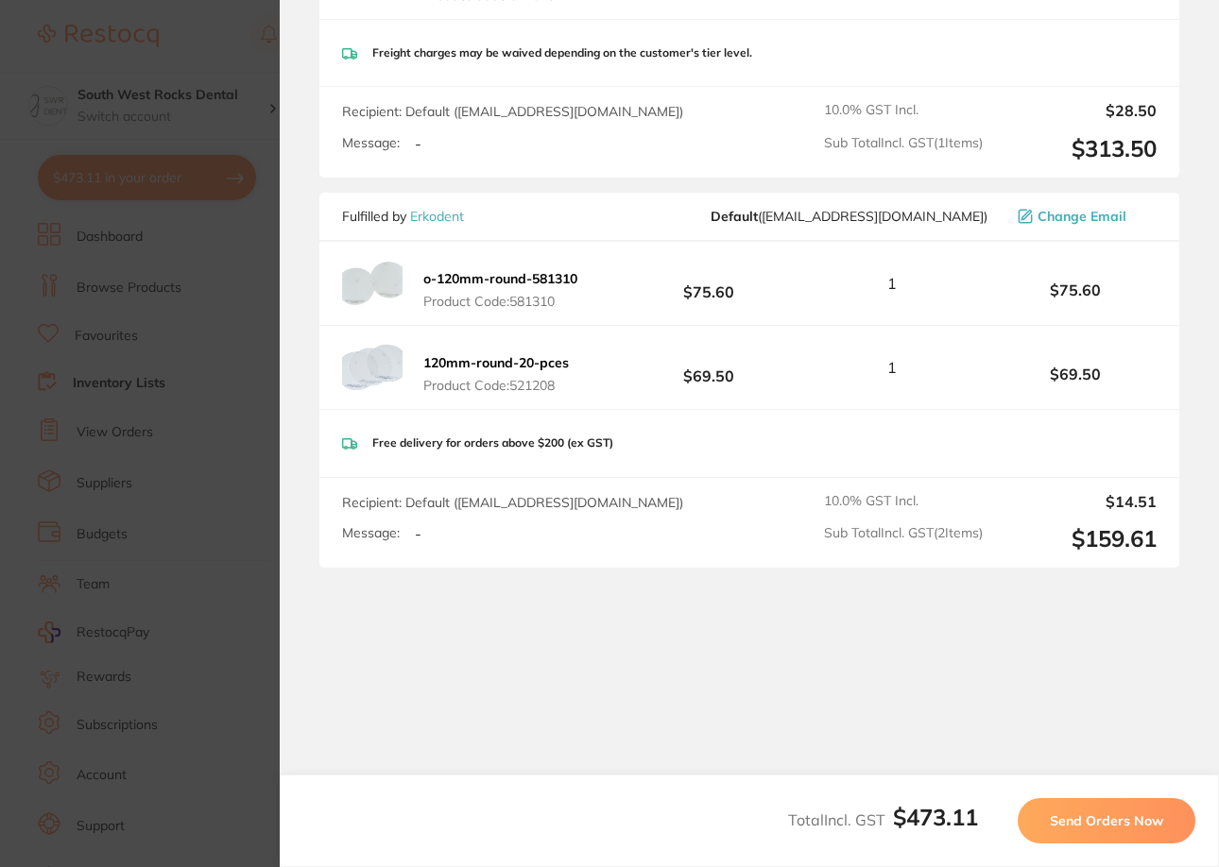
click at [904, 822] on span "Send Orders Now" at bounding box center [1105, 820] width 113 height 17
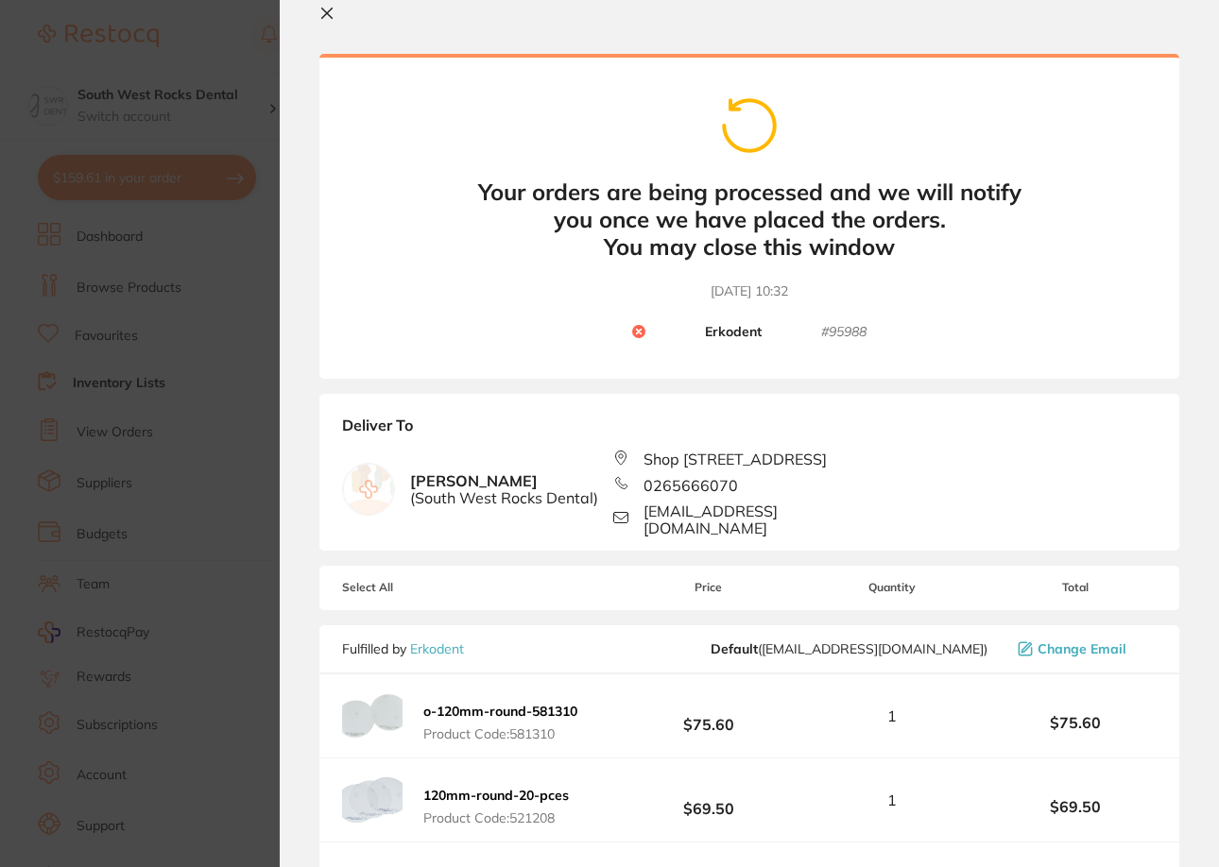
scroll to position [0, 0]
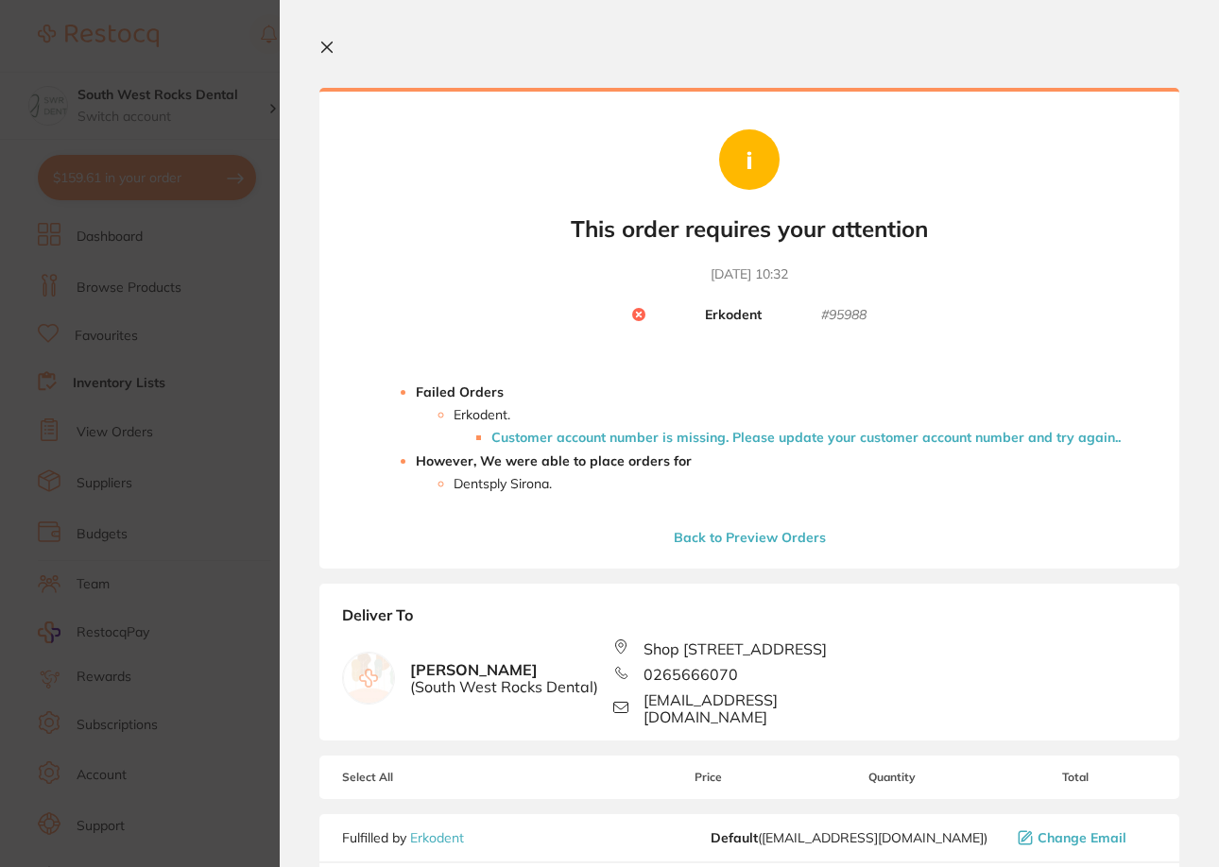
click at [328, 43] on icon at bounding box center [326, 47] width 15 height 15
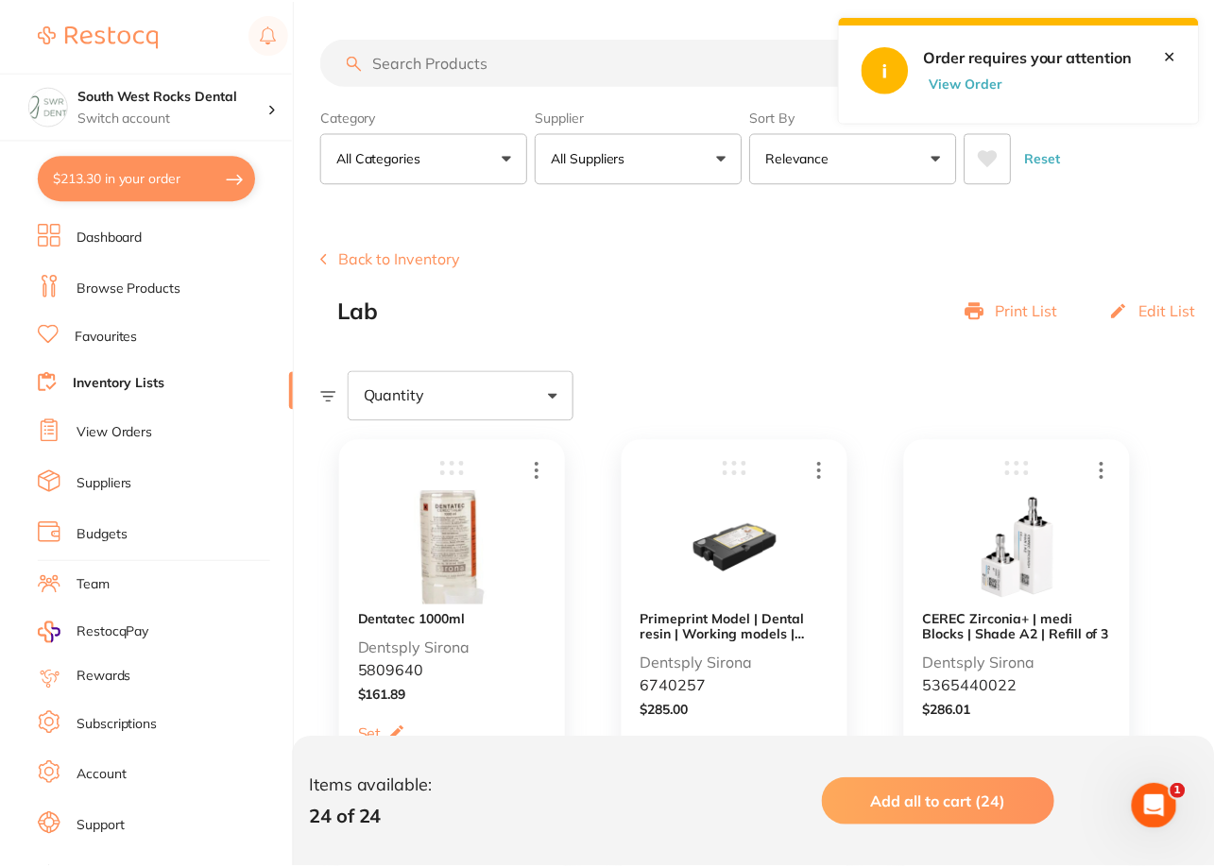
scroll to position [3963, 0]
